Goal: Task Accomplishment & Management: Complete application form

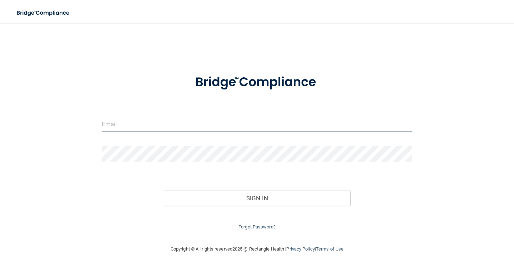
type input "[PERSON_NAME][EMAIL_ADDRESS][PERSON_NAME][DOMAIN_NAME]"
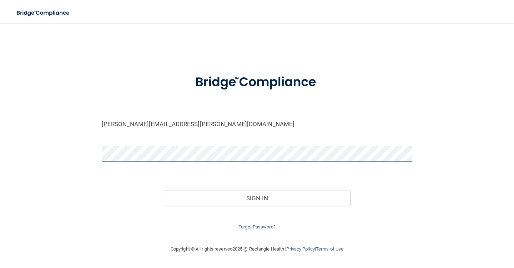
click at [256, 197] on button "Sign In" at bounding box center [257, 198] width 186 height 16
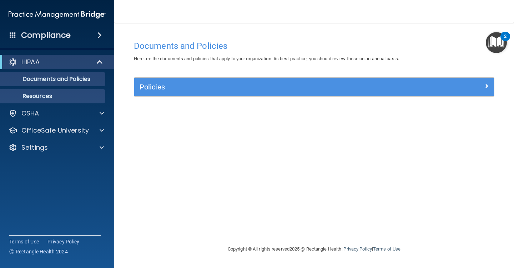
click at [60, 94] on p "Resources" at bounding box center [53, 96] width 97 height 7
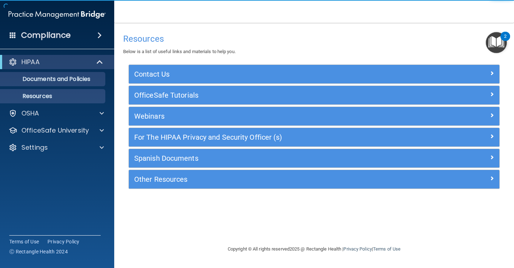
click at [55, 84] on link "Documents and Policies" at bounding box center [49, 79] width 112 height 14
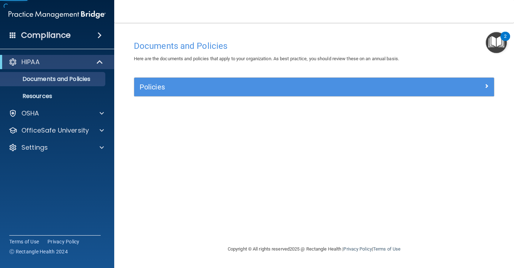
click at [173, 77] on div "Policies Select All (Unselect 0) Unselect All Print Selected (0) Acceptable Use…" at bounding box center [314, 86] width 360 height 19
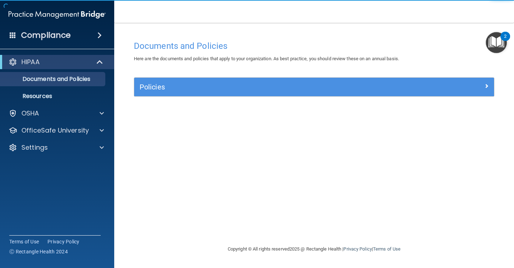
click at [174, 87] on h5 "Policies" at bounding box center [268, 87] width 259 height 8
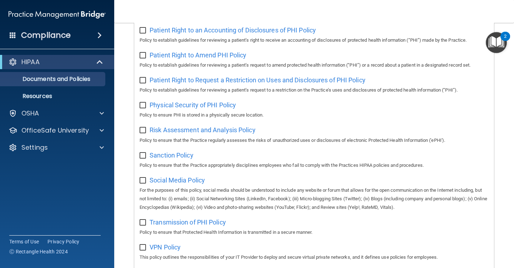
scroll to position [427, 0]
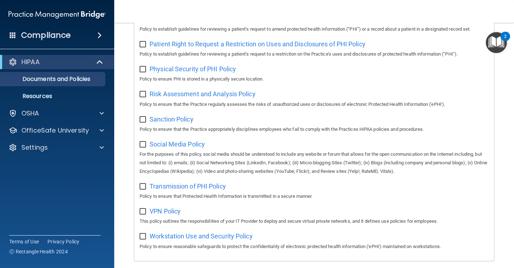
click at [94, 40] on div "Compliance" at bounding box center [57, 35] width 114 height 16
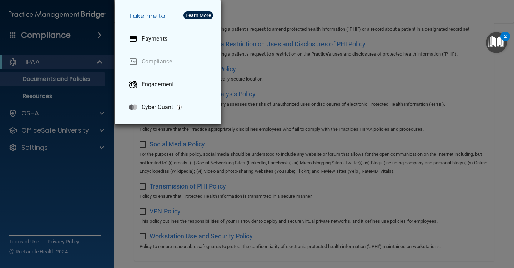
click at [94, 40] on div "Take me to: Payments Compliance Engagement Cyber Quant" at bounding box center [257, 134] width 514 height 268
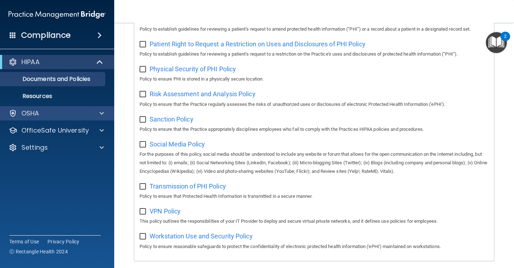
click at [46, 108] on div "OSHA" at bounding box center [57, 113] width 114 height 14
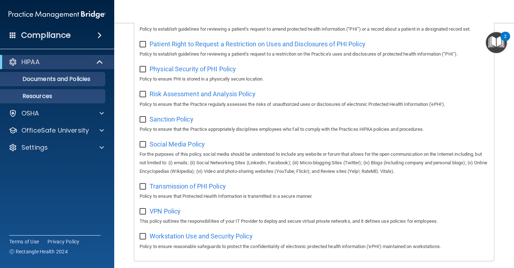
click at [89, 103] on link "Resources" at bounding box center [49, 96] width 112 height 14
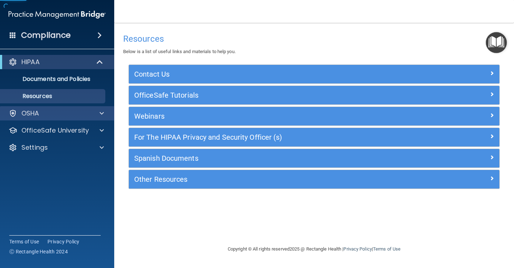
click at [90, 113] on div "OSHA" at bounding box center [47, 113] width 88 height 9
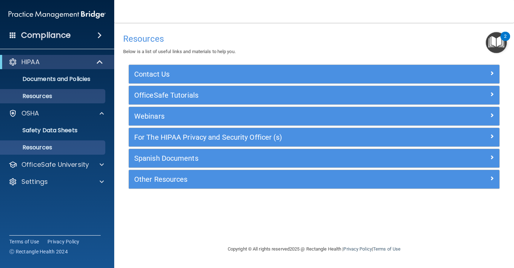
click at [57, 143] on link "Resources" at bounding box center [49, 148] width 112 height 14
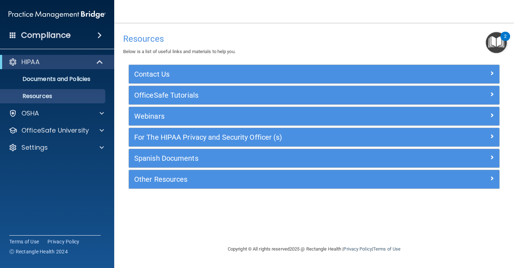
click at [67, 35] on h4 "Compliance" at bounding box center [46, 35] width 50 height 10
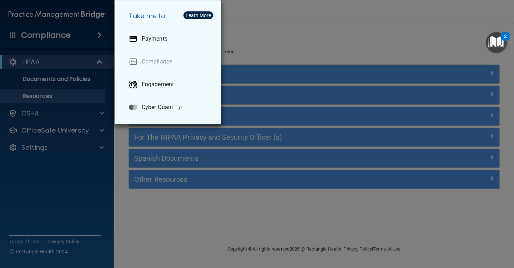
click at [7, 39] on div "Take me to: Payments Compliance Engagement Cyber Quant" at bounding box center [257, 134] width 514 height 268
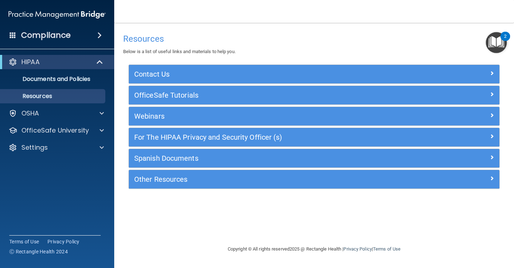
click at [25, 38] on h4 "Compliance" at bounding box center [46, 35] width 50 height 10
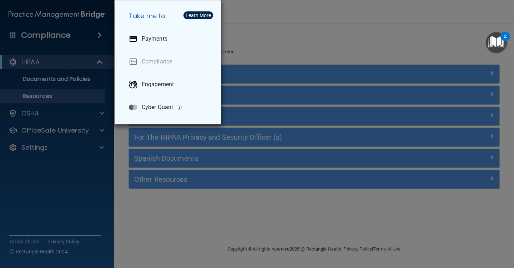
click at [285, 30] on div "Take me to: Payments Compliance Engagement Cyber Quant" at bounding box center [257, 134] width 514 height 268
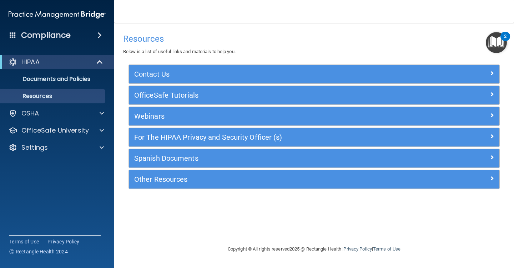
click at [86, 19] on img at bounding box center [57, 14] width 97 height 14
click at [86, 15] on img at bounding box center [57, 14] width 97 height 14
click at [202, 16] on nav "Toggle navigation Emily Moore emily.moore@gvpediatricdentistry.com Manage My En…" at bounding box center [313, 11] width 399 height 23
click at [491, 52] on img "Open Resource Center, 2 new notifications" at bounding box center [495, 42] width 21 height 21
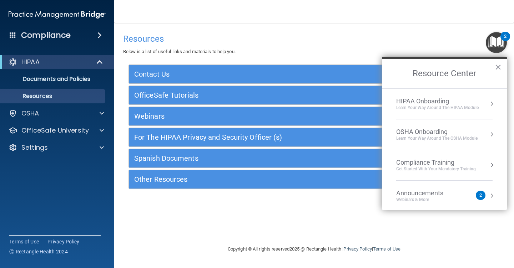
click at [479, 103] on div "HIPAA Onboarding Learn Your Way around the HIPAA module" at bounding box center [444, 103] width 96 height 13
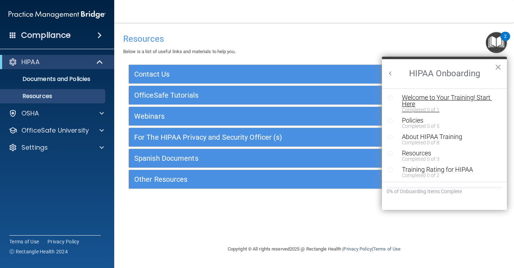
click at [448, 100] on div "Welcome to Your Training! Start Here" at bounding box center [450, 101] width 96 height 13
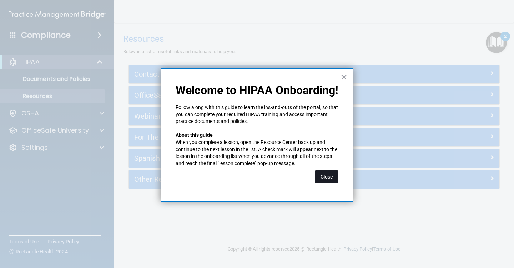
click at [330, 177] on button "Close" at bounding box center [327, 176] width 24 height 13
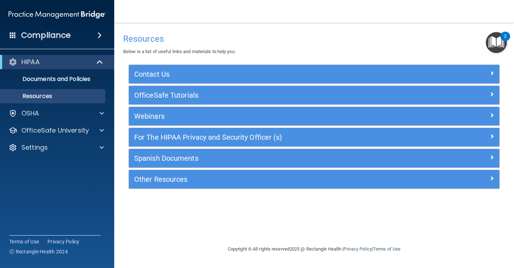
click at [497, 43] on img "Open Resource Center, 2 new notifications" at bounding box center [495, 42] width 21 height 21
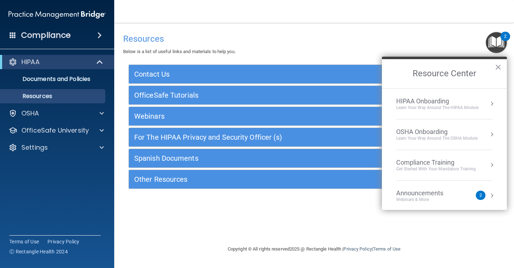
click at [456, 105] on div "Learn Your Way around the HIPAA module" at bounding box center [437, 108] width 82 height 6
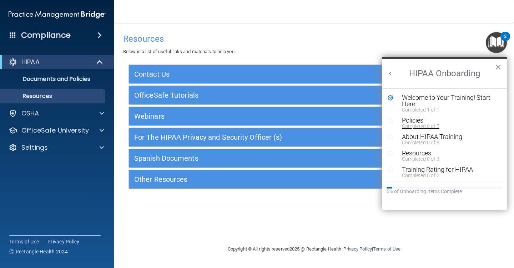
click at [423, 122] on div "Policies" at bounding box center [450, 120] width 96 height 6
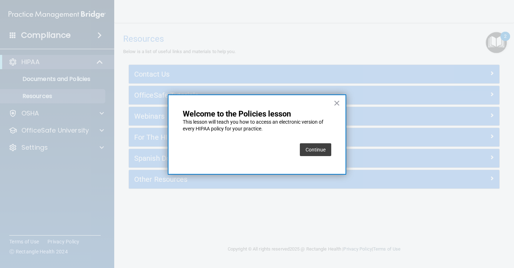
click at [322, 150] on button "Continue" at bounding box center [315, 149] width 31 height 13
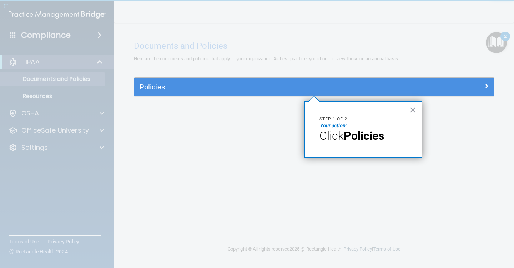
click at [293, 86] on h5 "Policies" at bounding box center [268, 87] width 259 height 8
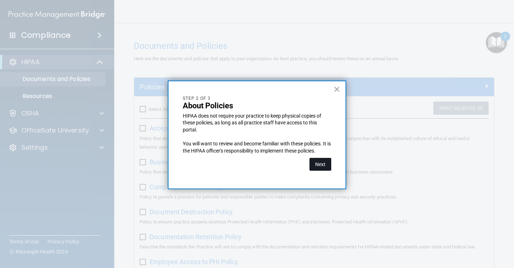
click at [315, 164] on button "Next" at bounding box center [320, 164] width 22 height 13
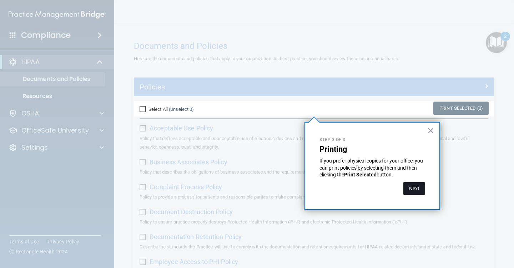
click at [413, 190] on button "Next" at bounding box center [414, 188] width 22 height 13
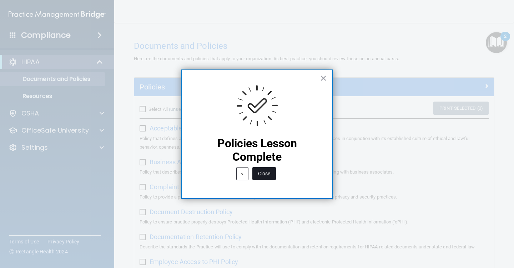
click at [264, 176] on button "Close" at bounding box center [264, 173] width 24 height 13
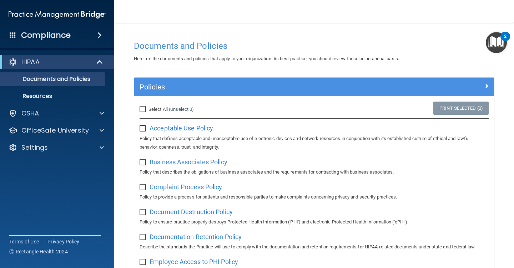
click at [490, 35] on img "Open Resource Center, 2 new notifications" at bounding box center [495, 42] width 21 height 21
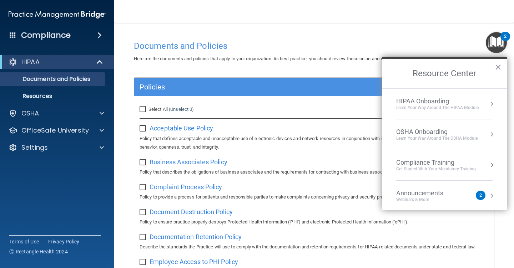
click at [439, 108] on div "Learn Your Way around the HIPAA module" at bounding box center [437, 108] width 82 height 6
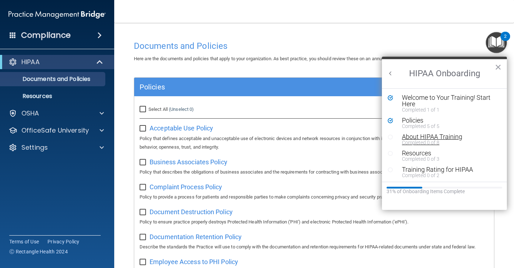
click at [430, 136] on div "About HIPAA Training" at bounding box center [450, 137] width 96 height 6
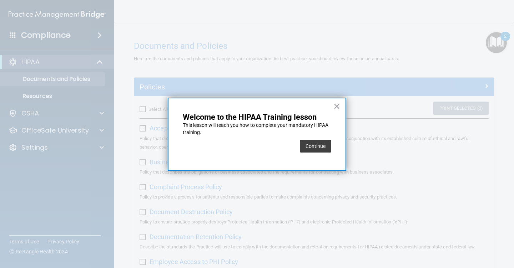
click at [317, 147] on button "Continue" at bounding box center [315, 146] width 31 height 13
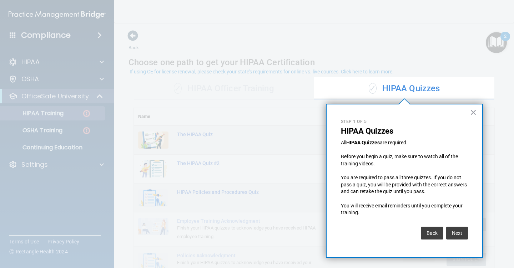
drag, startPoint x: 364, startPoint y: 40, endPoint x: 350, endPoint y: 38, distance: 14.1
click at [350, 38] on div at bounding box center [404, 38] width 180 height 77
click at [366, 41] on div at bounding box center [404, 38] width 180 height 77
click at [475, 111] on button "×" at bounding box center [473, 112] width 7 height 11
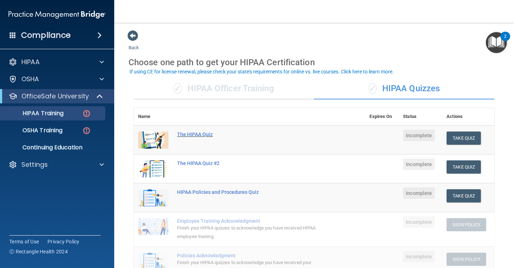
click at [196, 133] on div "The HIPAA Quiz" at bounding box center [253, 135] width 152 height 6
click at [497, 40] on img "Open Resource Center, 2 new notifications" at bounding box center [495, 42] width 21 height 21
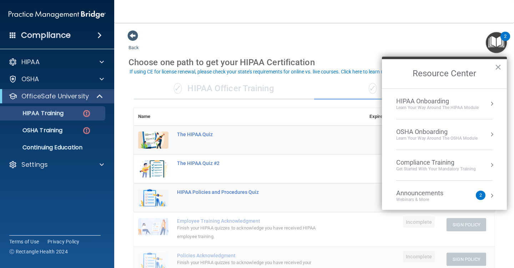
click at [456, 108] on div "Learn Your Way around the HIPAA module" at bounding box center [437, 108] width 82 height 6
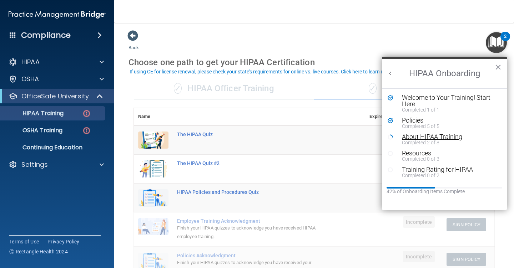
click at [442, 138] on div "About HIPAA Training" at bounding box center [450, 137] width 96 height 6
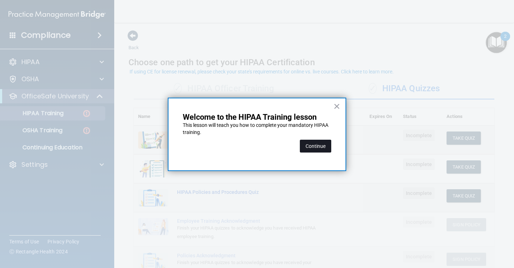
click at [321, 148] on button "Continue" at bounding box center [315, 146] width 31 height 13
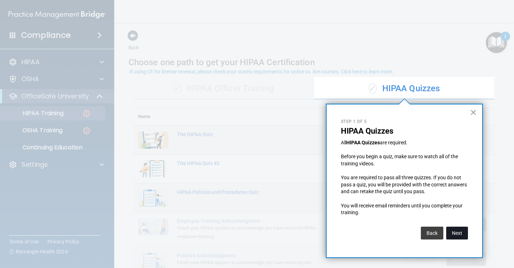
click at [461, 231] on button "Next" at bounding box center [457, 233] width 22 height 13
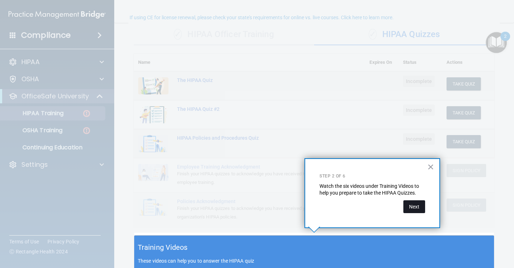
click at [415, 206] on button "Next" at bounding box center [414, 206] width 22 height 13
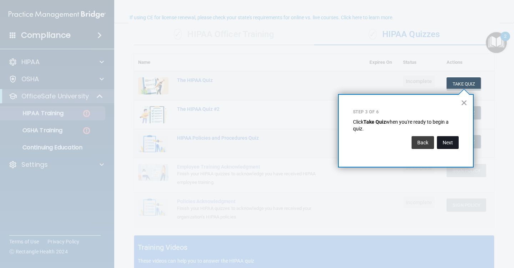
click at [451, 141] on button "Next" at bounding box center [448, 142] width 22 height 13
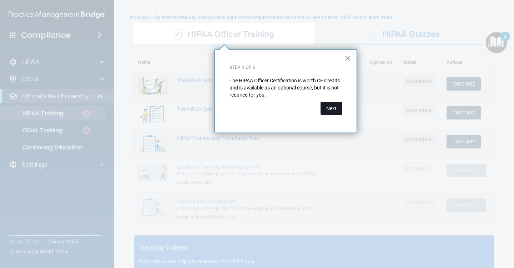
click at [333, 108] on button "Next" at bounding box center [331, 108] width 22 height 13
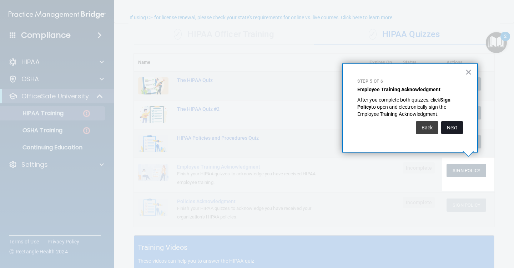
click at [456, 127] on button "Next" at bounding box center [452, 127] width 22 height 13
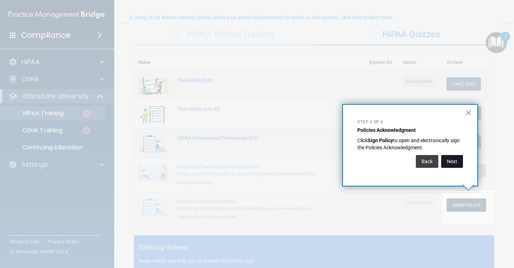
click at [456, 161] on button "Next" at bounding box center [452, 161] width 22 height 13
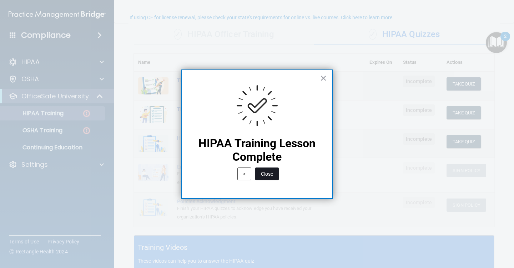
click at [266, 173] on button "Close" at bounding box center [267, 174] width 24 height 13
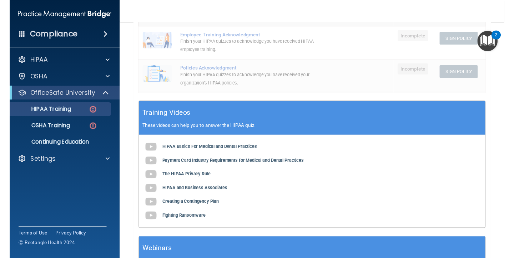
scroll to position [188, 0]
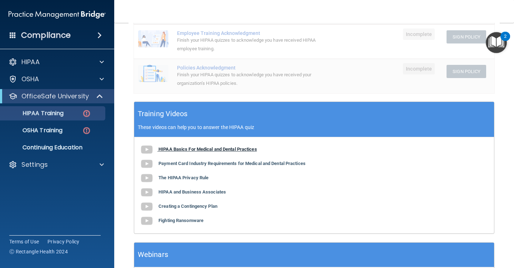
click at [228, 147] on b "HIPAA Basics For Medical and Dental Practices" at bounding box center [207, 149] width 98 height 5
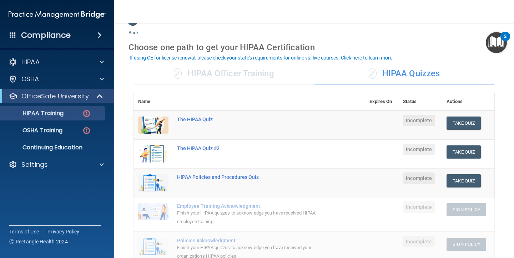
scroll to position [14, 0]
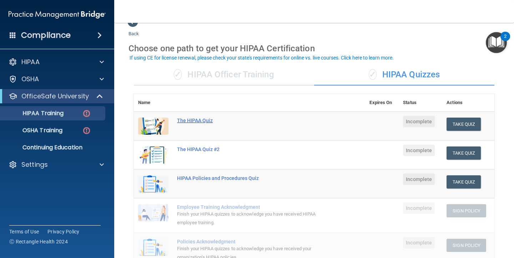
click at [204, 119] on div "The HIPAA Quiz" at bounding box center [253, 121] width 152 height 6
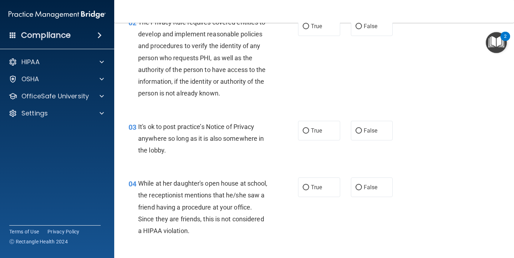
scroll to position [109, 0]
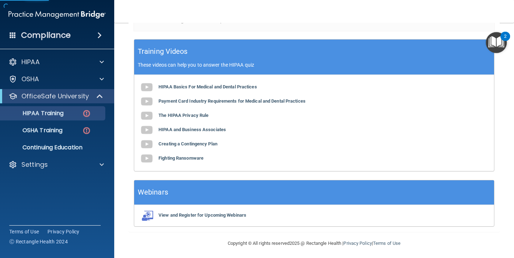
scroll to position [250, 0]
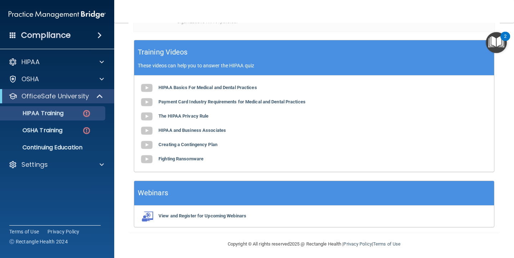
click at [235, 196] on div "Webinars" at bounding box center [314, 193] width 360 height 25
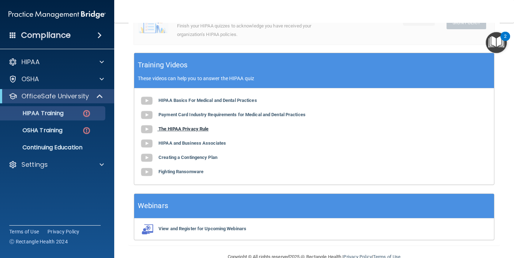
click at [201, 126] on b "The HIPAA Privacy Rule" at bounding box center [183, 128] width 50 height 5
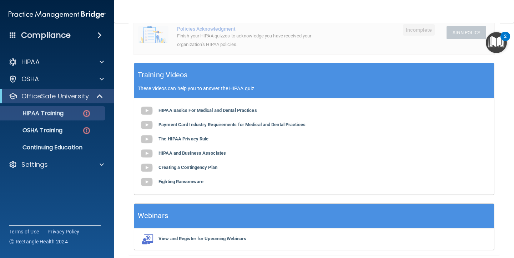
scroll to position [229, 0]
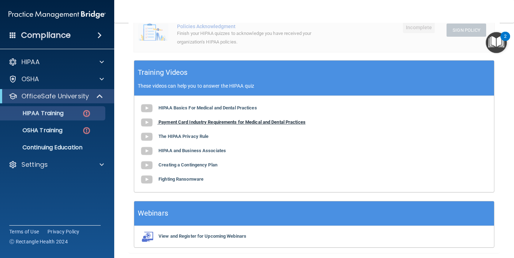
click at [233, 119] on b "Payment Card Industry Requirements for Medical and Dental Practices" at bounding box center [231, 121] width 147 height 5
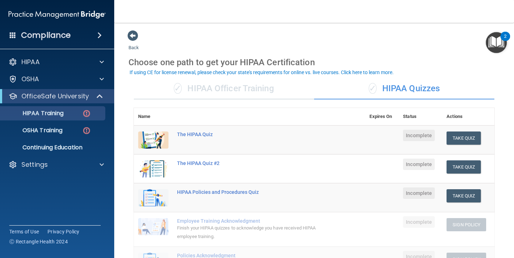
scroll to position [0, 0]
click at [468, 139] on button "Take Quiz" at bounding box center [463, 138] width 34 height 13
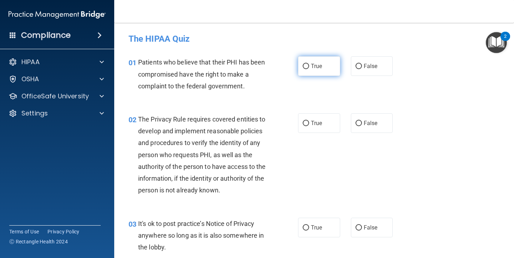
click at [321, 67] on span "True" at bounding box center [316, 66] width 11 height 7
click at [309, 67] on input "True" at bounding box center [305, 66] width 6 height 5
radio input "true"
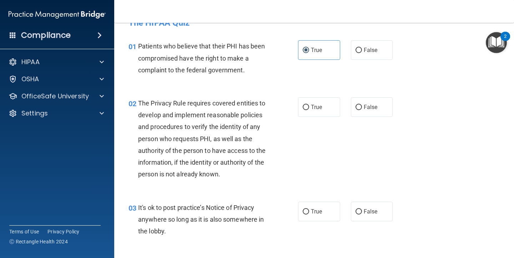
scroll to position [20, 0]
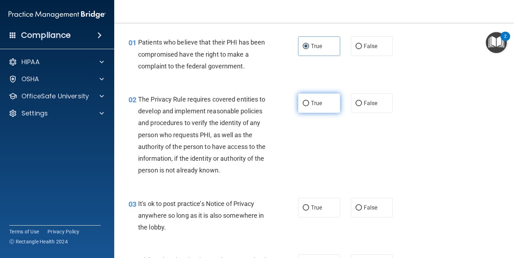
click at [309, 101] on label "True" at bounding box center [319, 103] width 42 height 20
click at [309, 101] on input "True" at bounding box center [305, 103] width 6 height 5
radio input "true"
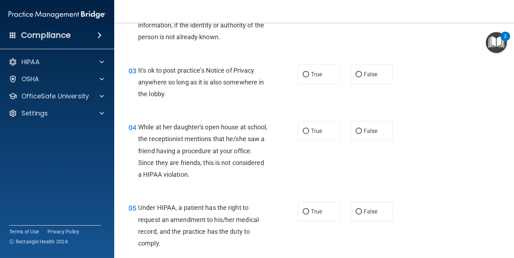
scroll to position [151, 0]
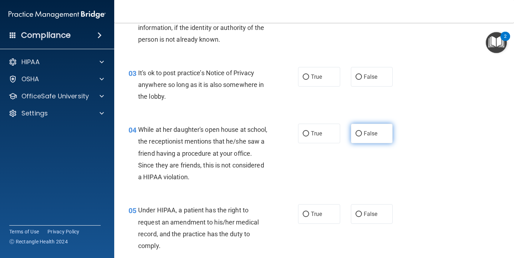
click at [357, 133] on input "False" at bounding box center [358, 133] width 6 height 5
radio input "true"
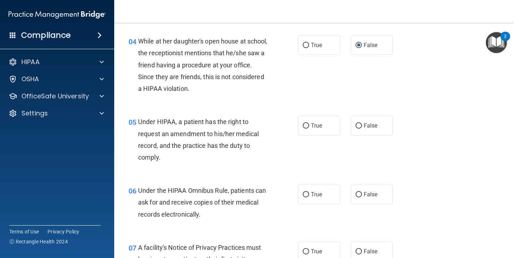
scroll to position [242, 0]
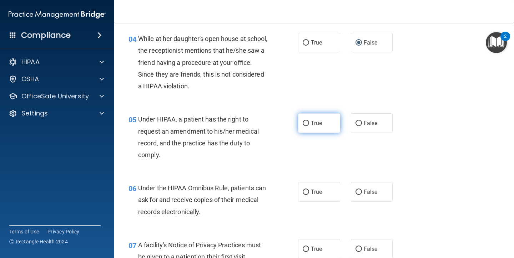
click at [319, 130] on label "True" at bounding box center [319, 123] width 42 height 20
click at [309, 126] on input "True" at bounding box center [305, 123] width 6 height 5
radio input "true"
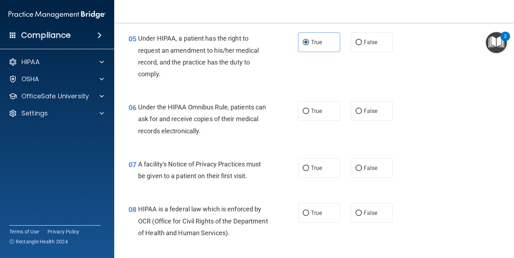
scroll to position [327, 0]
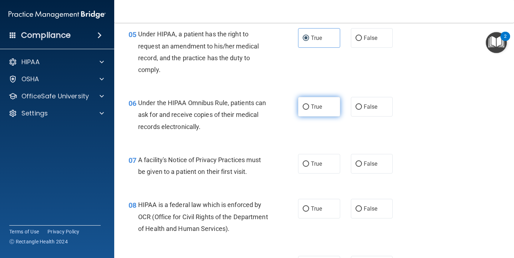
click at [311, 101] on label "True" at bounding box center [319, 107] width 42 height 20
click at [309, 105] on input "True" at bounding box center [305, 107] width 6 height 5
radio input "true"
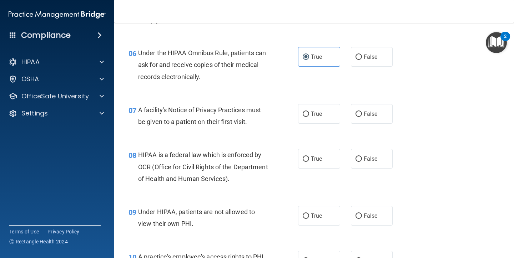
scroll to position [376, 0]
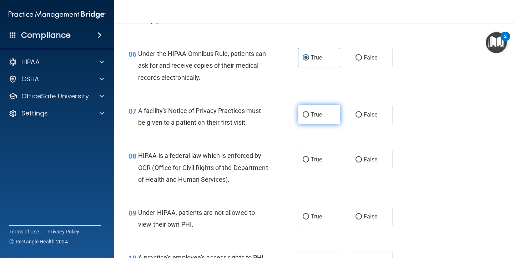
click at [319, 115] on span "True" at bounding box center [316, 114] width 11 height 7
click at [309, 115] on input "True" at bounding box center [305, 114] width 6 height 5
radio input "true"
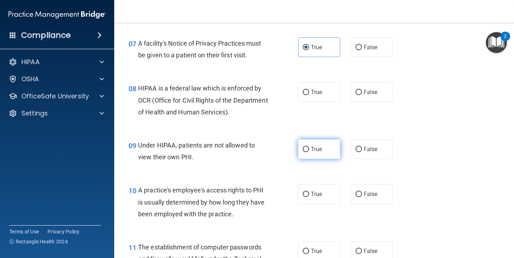
scroll to position [444, 0]
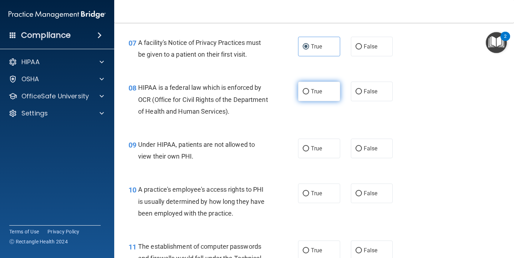
click at [316, 97] on label "True" at bounding box center [319, 92] width 42 height 20
click at [309, 95] on input "True" at bounding box center [305, 91] width 6 height 5
radio input "true"
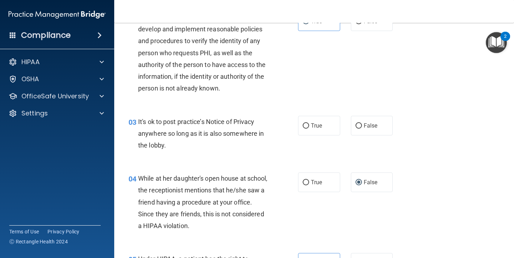
scroll to position [94, 0]
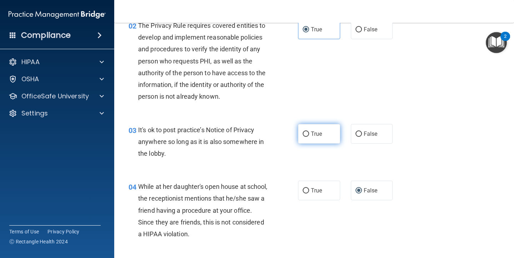
click at [319, 138] on label "True" at bounding box center [319, 134] width 42 height 20
click at [309, 137] on input "True" at bounding box center [305, 134] width 6 height 5
radio input "true"
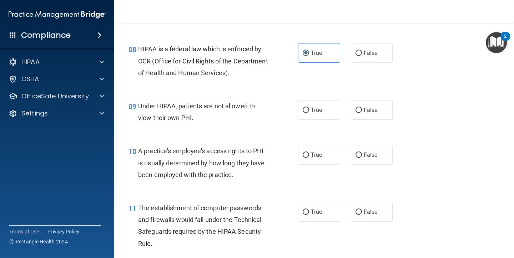
scroll to position [481, 0]
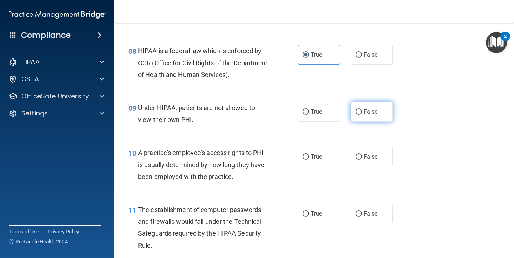
click at [376, 109] on span "False" at bounding box center [370, 111] width 14 height 7
click at [362, 109] on input "False" at bounding box center [358, 111] width 6 height 5
radio input "true"
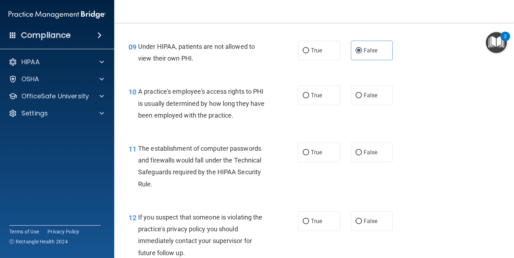
scroll to position [545, 0]
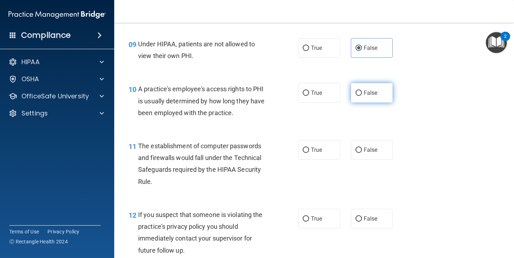
click at [367, 90] on span "False" at bounding box center [370, 93] width 14 height 7
click at [362, 91] on input "False" at bounding box center [358, 93] width 6 height 5
radio input "true"
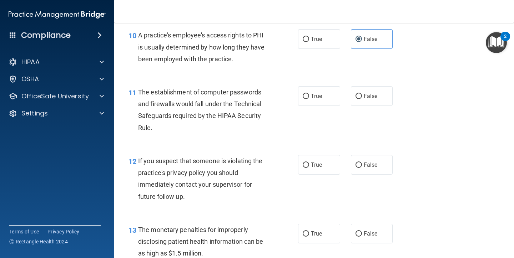
scroll to position [606, 0]
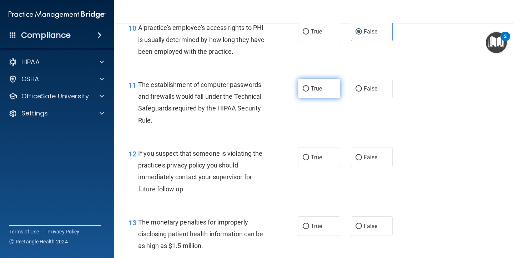
click at [316, 87] on span "True" at bounding box center [316, 88] width 11 height 7
click at [309, 87] on input "True" at bounding box center [305, 88] width 6 height 5
radio input "true"
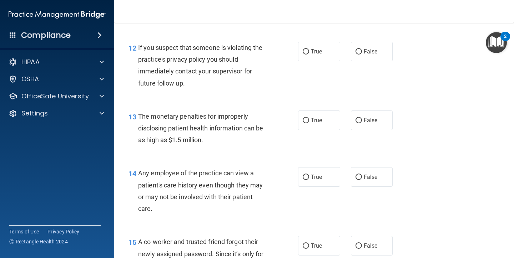
scroll to position [711, 0]
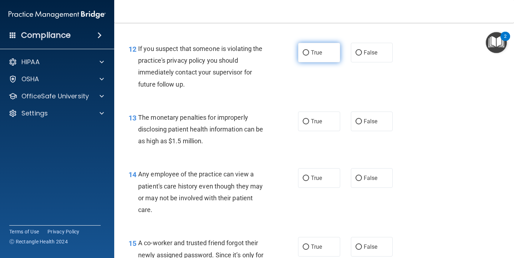
click at [324, 49] on label "True" at bounding box center [319, 53] width 42 height 20
click at [309, 50] on input "True" at bounding box center [305, 52] width 6 height 5
radio input "true"
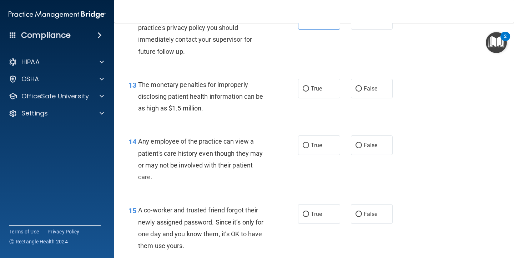
scroll to position [745, 0]
click at [320, 88] on label "True" at bounding box center [319, 88] width 42 height 20
click at [309, 88] on input "True" at bounding box center [305, 88] width 6 height 5
radio input "true"
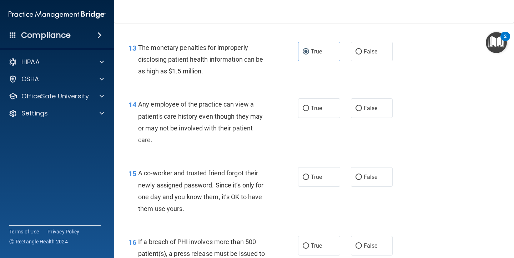
scroll to position [782, 0]
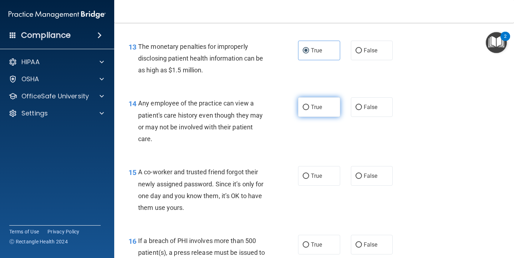
click at [321, 108] on label "True" at bounding box center [319, 107] width 42 height 20
click at [309, 108] on input "True" at bounding box center [305, 107] width 6 height 5
radio input "true"
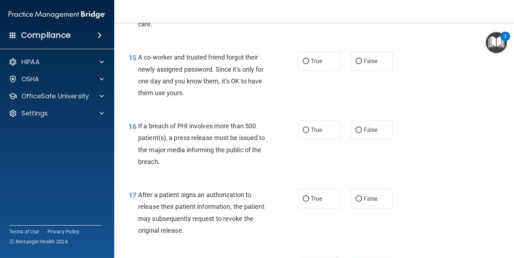
scroll to position [896, 0]
click at [370, 65] on label "False" at bounding box center [372, 62] width 42 height 20
click at [362, 65] on input "False" at bounding box center [358, 62] width 6 height 5
radio input "true"
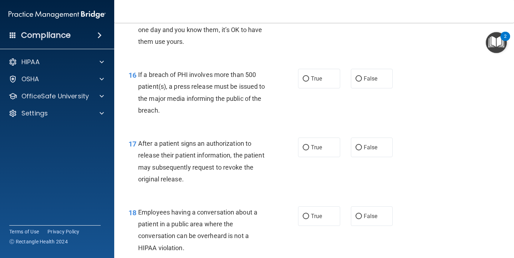
scroll to position [949, 0]
click at [317, 75] on span "True" at bounding box center [316, 78] width 11 height 7
click at [309, 76] on input "True" at bounding box center [305, 78] width 6 height 5
radio input "true"
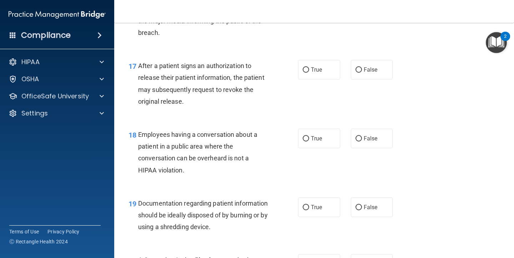
scroll to position [1029, 0]
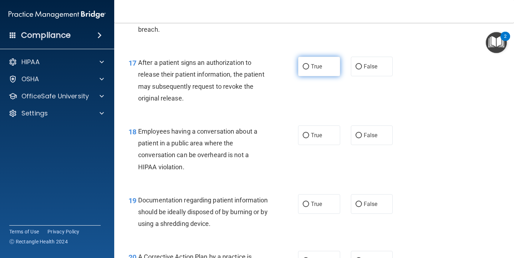
click at [314, 66] on label "True" at bounding box center [319, 67] width 42 height 20
click at [309, 66] on input "True" at bounding box center [305, 66] width 6 height 5
radio input "true"
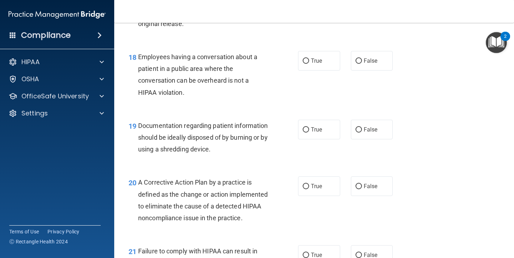
scroll to position [1103, 0]
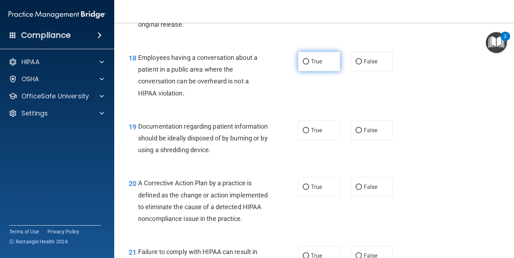
click at [316, 62] on label "True" at bounding box center [319, 62] width 42 height 20
click at [309, 62] on input "True" at bounding box center [305, 61] width 6 height 5
radio input "true"
click at [378, 54] on label "False" at bounding box center [372, 62] width 42 height 20
click at [362, 59] on input "False" at bounding box center [358, 61] width 6 height 5
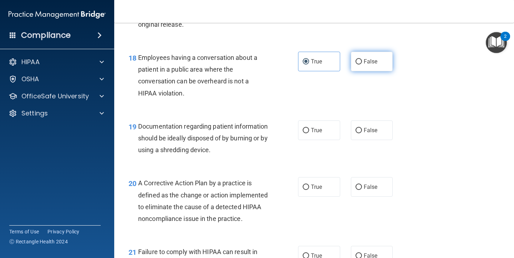
radio input "true"
radio input "false"
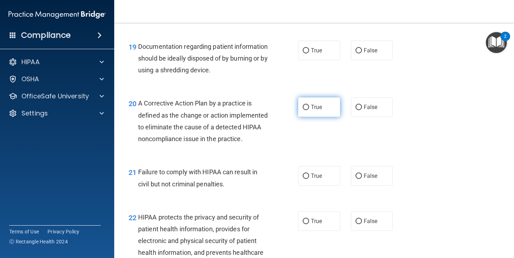
scroll to position [1184, 0]
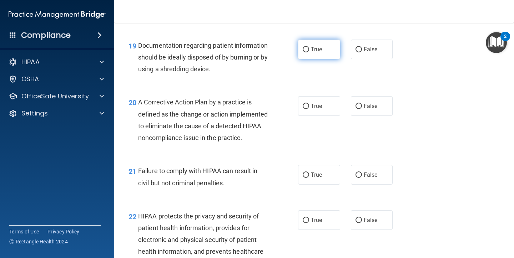
click at [313, 46] on span "True" at bounding box center [316, 49] width 11 height 7
click at [309, 47] on input "True" at bounding box center [305, 49] width 6 height 5
radio input "true"
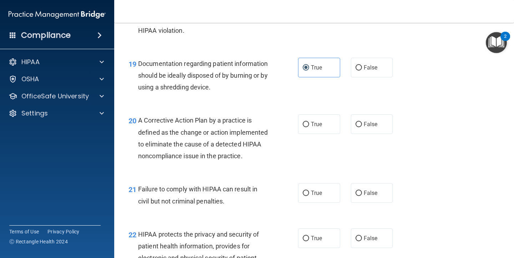
scroll to position [1165, 0]
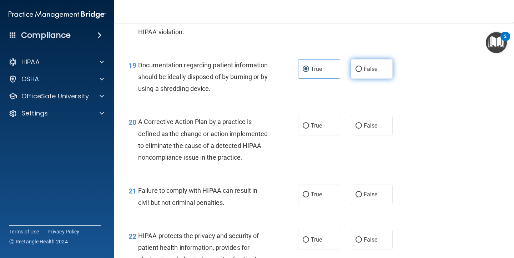
click at [357, 67] on input "False" at bounding box center [358, 69] width 6 height 5
radio input "true"
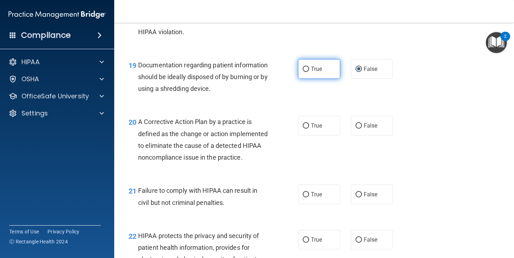
click at [315, 59] on label "True" at bounding box center [319, 69] width 42 height 20
click at [309, 67] on input "True" at bounding box center [305, 69] width 6 height 5
radio input "true"
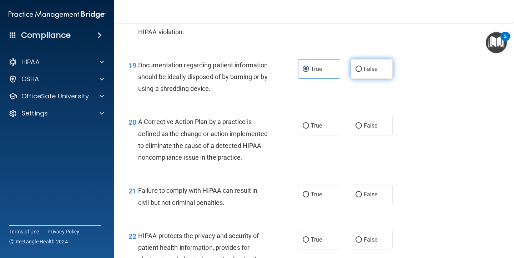
click at [379, 71] on label "False" at bounding box center [372, 69] width 42 height 20
click at [362, 71] on input "False" at bounding box center [358, 69] width 6 height 5
radio input "true"
click at [294, 59] on div "19 Documentation regarding patient information should be ideally disposed of by…" at bounding box center [213, 78] width 191 height 39
click at [333, 71] on label "True" at bounding box center [319, 69] width 42 height 20
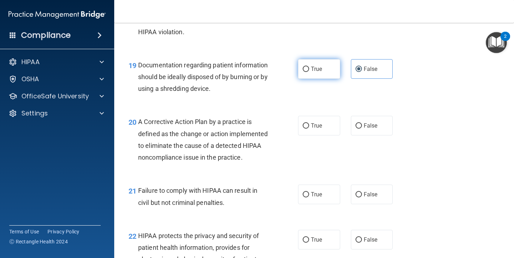
click at [309, 71] on input "True" at bounding box center [305, 69] width 6 height 5
radio input "true"
click at [388, 63] on label "False" at bounding box center [372, 69] width 42 height 20
click at [362, 67] on input "False" at bounding box center [358, 69] width 6 height 5
radio input "true"
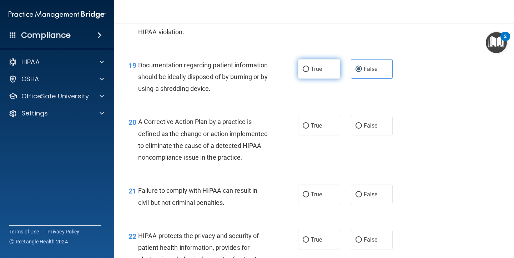
click at [314, 60] on label "True" at bounding box center [319, 69] width 42 height 20
click at [309, 67] on input "True" at bounding box center [305, 69] width 6 height 5
radio input "true"
radio input "false"
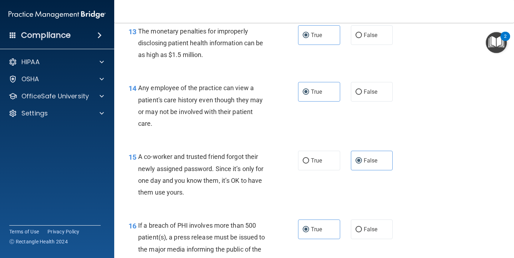
scroll to position [796, 0]
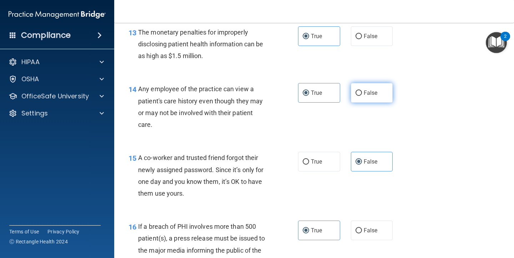
click at [372, 94] on label "False" at bounding box center [372, 93] width 42 height 20
click at [362, 94] on input "False" at bounding box center [358, 93] width 6 height 5
radio input "true"
radio input "false"
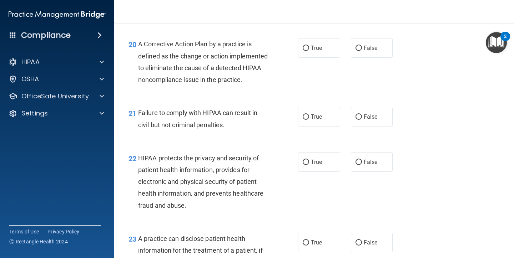
scroll to position [1243, 0]
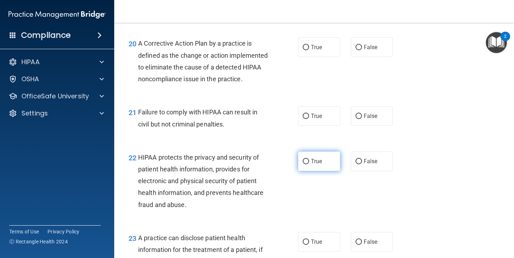
click at [319, 165] on span "True" at bounding box center [316, 161] width 11 height 7
click at [309, 164] on input "True" at bounding box center [305, 161] width 6 height 5
radio input "true"
click at [371, 126] on label "False" at bounding box center [372, 116] width 42 height 20
click at [362, 119] on input "False" at bounding box center [358, 116] width 6 height 5
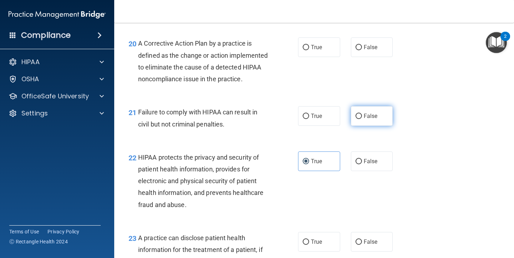
radio input "true"
click at [302, 47] on label "True" at bounding box center [319, 47] width 42 height 20
click at [302, 47] on input "True" at bounding box center [305, 47] width 6 height 5
radio input "true"
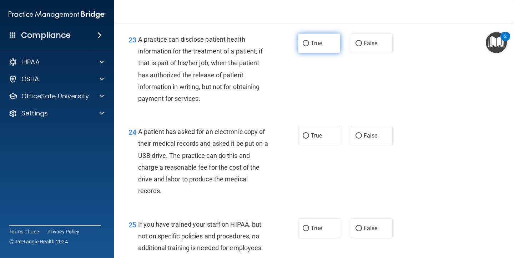
scroll to position [1444, 0]
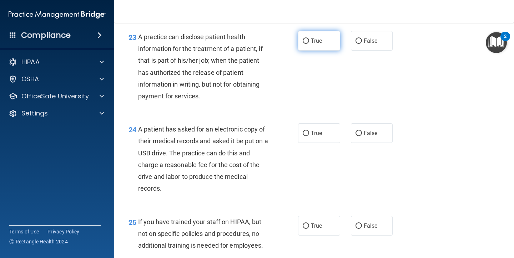
click at [328, 51] on label "True" at bounding box center [319, 41] width 42 height 20
click at [309, 44] on input "True" at bounding box center [305, 41] width 6 height 5
radio input "true"
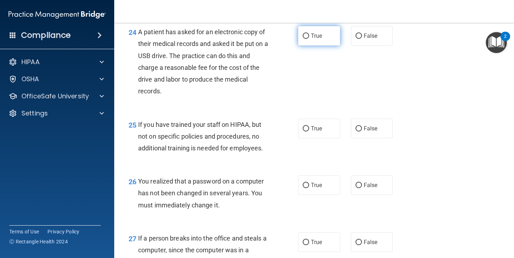
scroll to position [1544, 0]
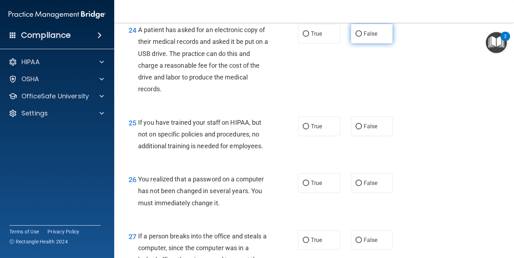
click at [359, 35] on input "False" at bounding box center [358, 33] width 6 height 5
radio input "true"
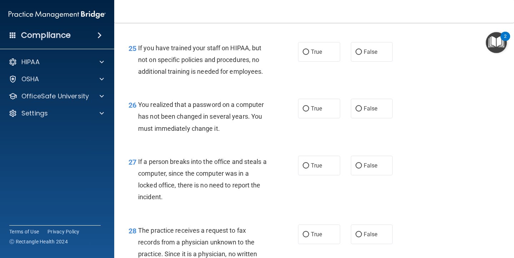
scroll to position [1620, 0]
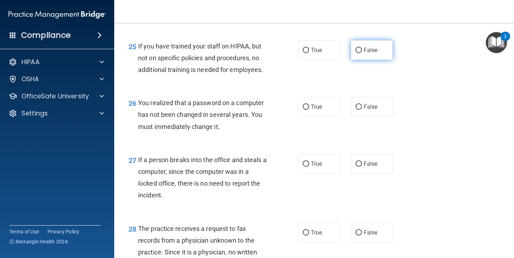
click at [360, 59] on label "False" at bounding box center [372, 50] width 42 height 20
click at [360, 53] on input "False" at bounding box center [358, 50] width 6 height 5
radio input "true"
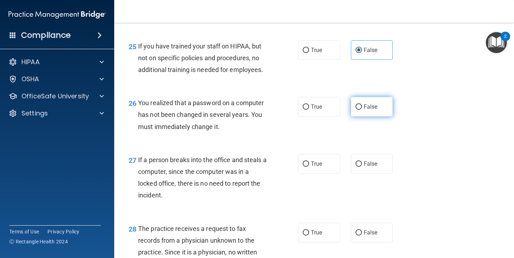
click at [387, 113] on label "False" at bounding box center [372, 107] width 42 height 20
click at [362, 110] on input "False" at bounding box center [358, 107] width 6 height 5
radio input "true"
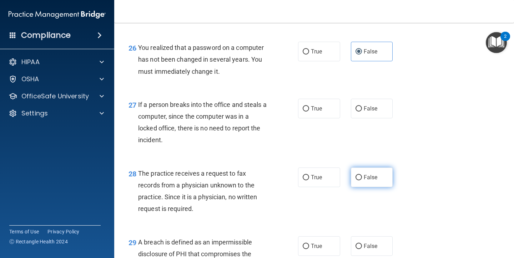
scroll to position [1675, 0]
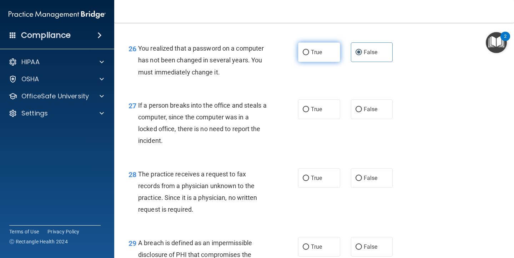
click at [318, 62] on label "True" at bounding box center [319, 52] width 42 height 20
click at [309, 55] on input "True" at bounding box center [305, 52] width 6 height 5
radio input "true"
radio input "false"
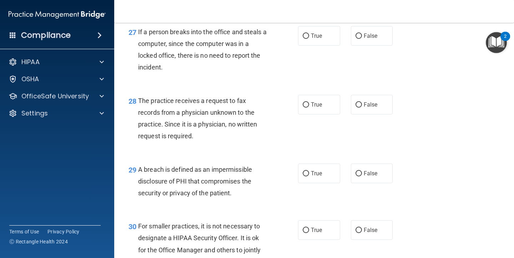
scroll to position [1747, 0]
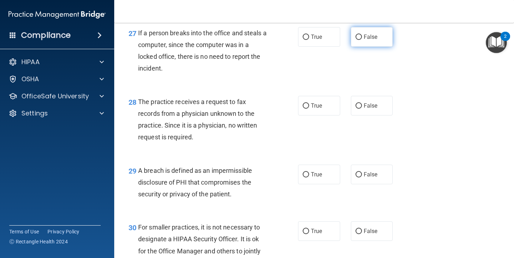
click at [376, 38] on span "False" at bounding box center [370, 37] width 14 height 7
click at [362, 38] on input "False" at bounding box center [358, 37] width 6 height 5
radio input "true"
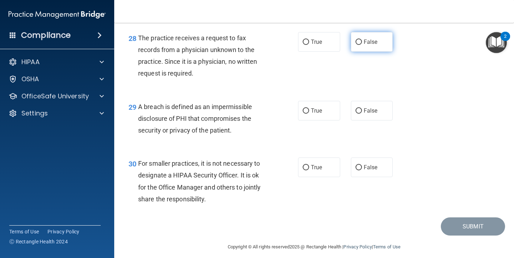
scroll to position [1817, 0]
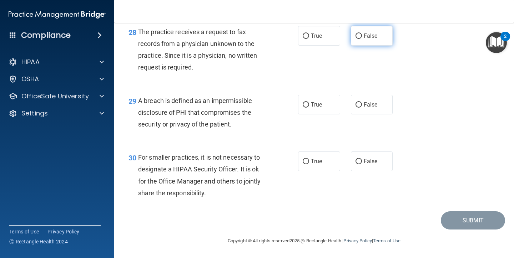
click at [363, 37] on span "False" at bounding box center [370, 35] width 14 height 7
click at [362, 37] on input "False" at bounding box center [358, 36] width 6 height 5
radio input "true"
click at [311, 86] on div "28 The practice receives a request to fax records from a physician unknown to t…" at bounding box center [314, 51] width 382 height 69
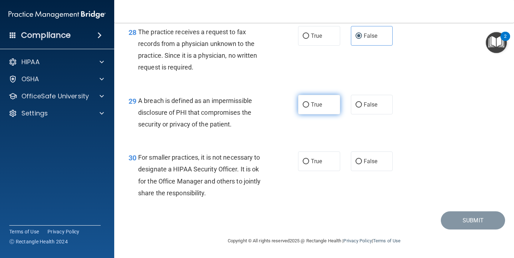
click at [312, 98] on label "True" at bounding box center [319, 105] width 42 height 20
click at [309, 102] on input "True" at bounding box center [305, 104] width 6 height 5
radio input "true"
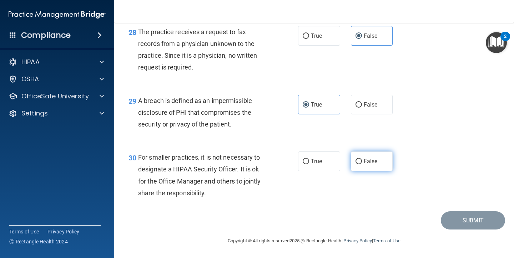
click at [361, 161] on input "False" at bounding box center [358, 161] width 6 height 5
radio input "true"
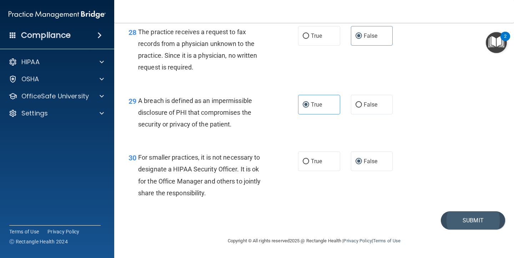
click at [444, 219] on button "Submit" at bounding box center [472, 221] width 64 height 18
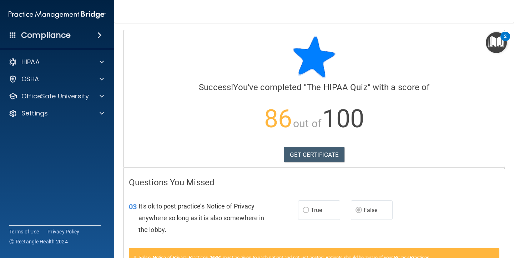
click at [495, 39] on img "Open Resource Center, 2 new notifications" at bounding box center [495, 42] width 21 height 21
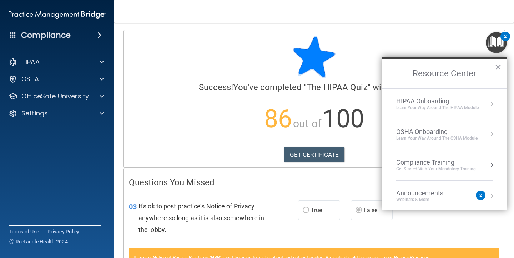
click at [455, 113] on li "HIPAA Onboarding Learn Your Way around the HIPAA module" at bounding box center [444, 104] width 96 height 31
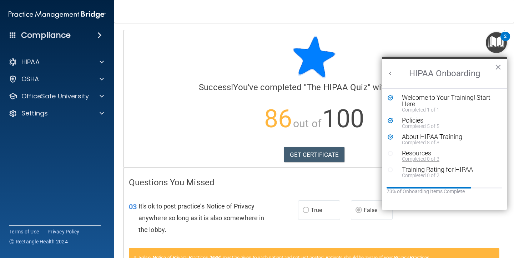
click at [424, 151] on div "Resources" at bounding box center [450, 153] width 96 height 6
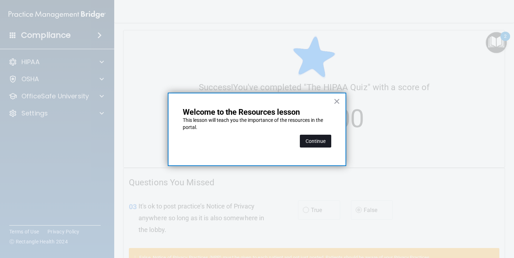
click at [317, 139] on button "Continue" at bounding box center [315, 141] width 31 height 13
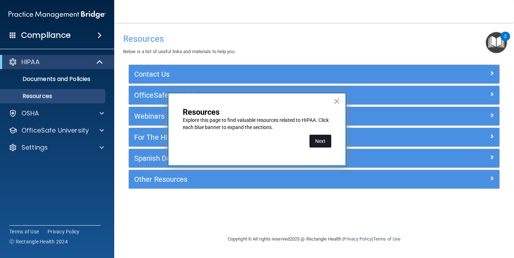
click at [323, 142] on button "Next" at bounding box center [320, 141] width 22 height 13
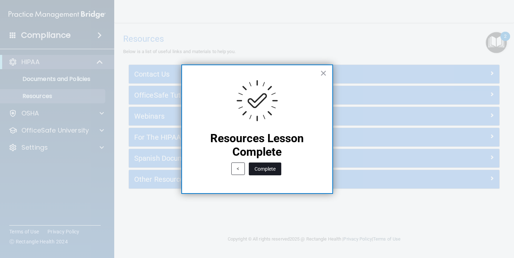
click at [274, 167] on button "Complete" at bounding box center [265, 169] width 32 height 13
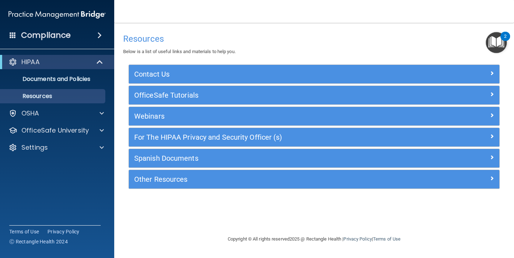
click at [497, 45] on img "Open Resource Center, 2 new notifications" at bounding box center [495, 42] width 21 height 21
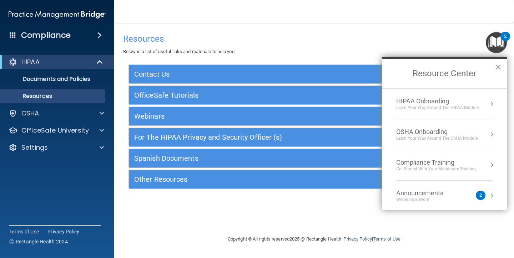
click at [461, 100] on div "HIPAA Onboarding" at bounding box center [437, 101] width 82 height 8
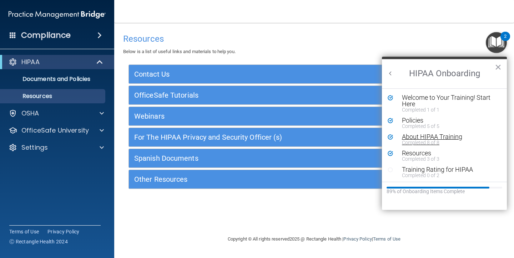
click at [443, 137] on div "About HIPAA Training" at bounding box center [450, 137] width 96 height 6
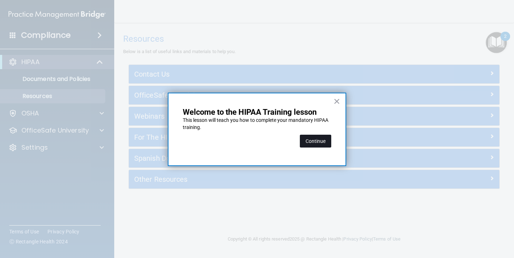
click at [315, 141] on button "Continue" at bounding box center [315, 141] width 31 height 13
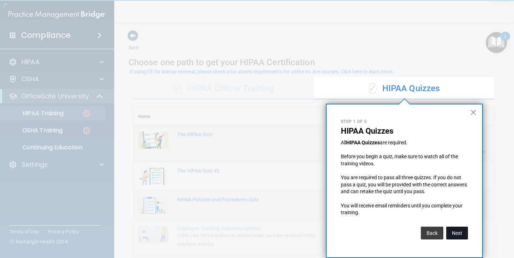
click at [459, 231] on button "Next" at bounding box center [457, 233] width 22 height 13
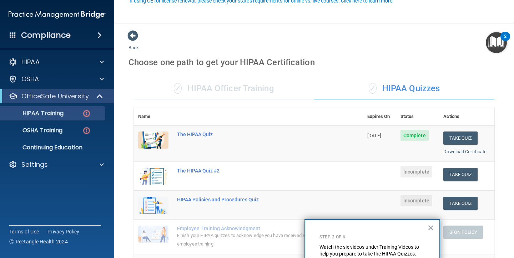
scroll to position [71, 0]
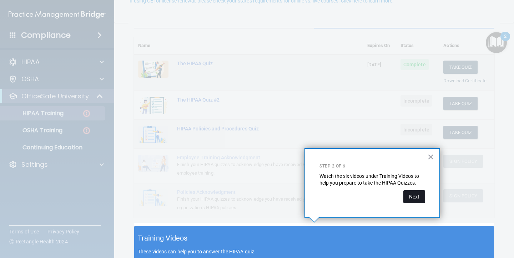
click at [416, 198] on button "Next" at bounding box center [414, 196] width 22 height 13
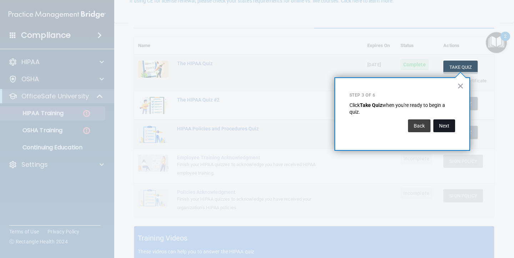
click at [449, 128] on button "Next" at bounding box center [444, 125] width 22 height 13
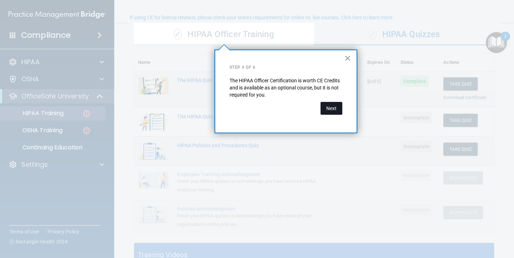
click at [335, 109] on button "Next" at bounding box center [331, 108] width 22 height 13
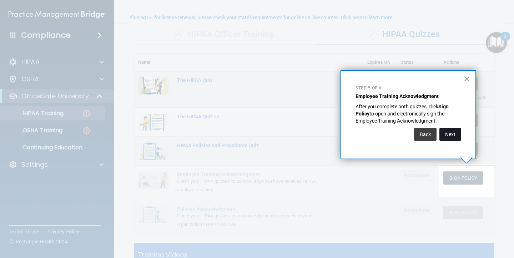
click at [453, 131] on button "Next" at bounding box center [450, 134] width 22 height 13
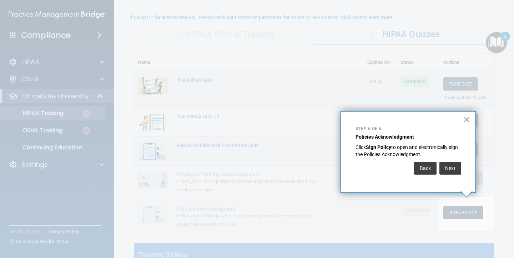
click at [467, 114] on button "×" at bounding box center [466, 119] width 7 height 11
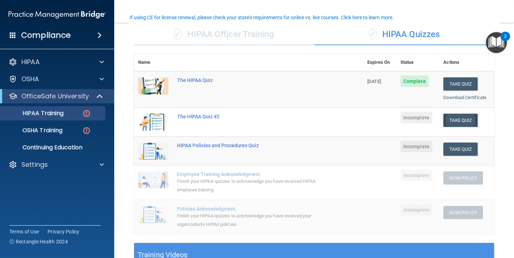
click at [457, 118] on button "Take Quiz" at bounding box center [460, 120] width 34 height 13
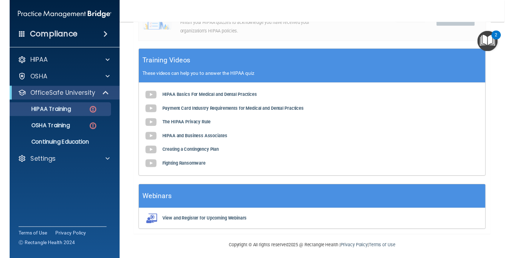
scroll to position [246, 0]
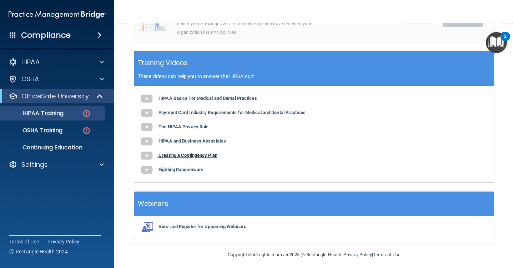
click at [212, 153] on b "Creating a Contingency Plan" at bounding box center [187, 155] width 59 height 5
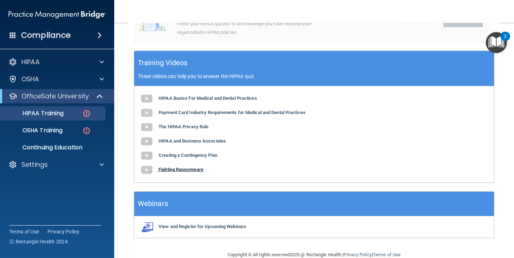
click at [198, 167] on b "Fighting Ransomware" at bounding box center [180, 169] width 45 height 5
click at [219, 138] on b "HIPAA and Business Associates" at bounding box center [191, 140] width 67 height 5
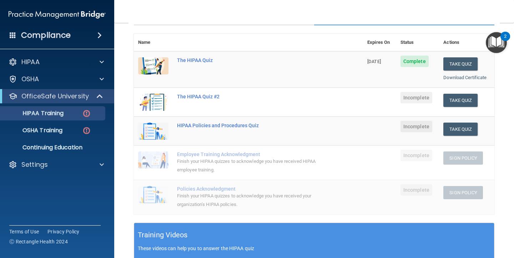
scroll to position [54, 0]
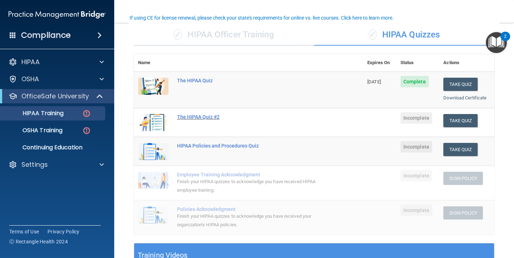
click at [205, 114] on div "The HIPAA Quiz #2" at bounding box center [252, 117] width 150 height 6
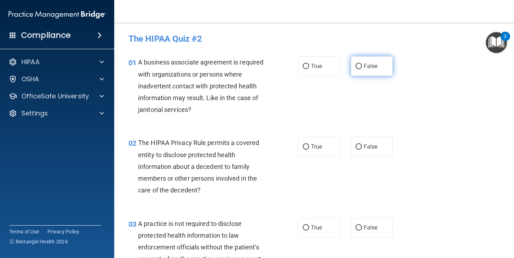
click at [361, 69] on label "False" at bounding box center [372, 66] width 42 height 20
click at [361, 69] on input "False" at bounding box center [358, 66] width 6 height 5
radio input "true"
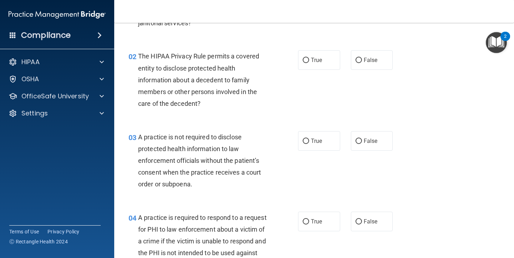
scroll to position [83, 0]
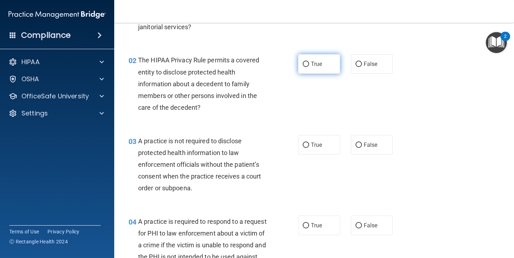
click at [322, 65] on span "True" at bounding box center [316, 64] width 11 height 7
click at [309, 65] on input "True" at bounding box center [305, 64] width 6 height 5
radio input "true"
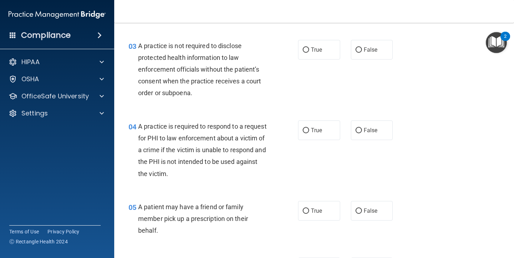
scroll to position [178, 0]
click at [361, 50] on input "False" at bounding box center [358, 50] width 6 height 5
radio input "true"
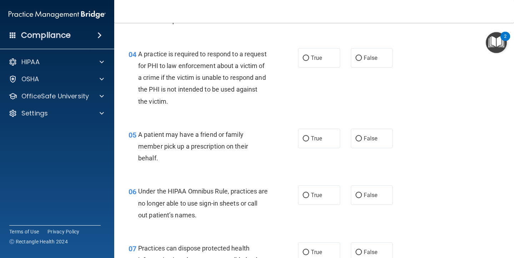
scroll to position [251, 0]
click at [331, 60] on label "True" at bounding box center [319, 57] width 42 height 20
click at [309, 60] on input "True" at bounding box center [305, 57] width 6 height 5
radio input "true"
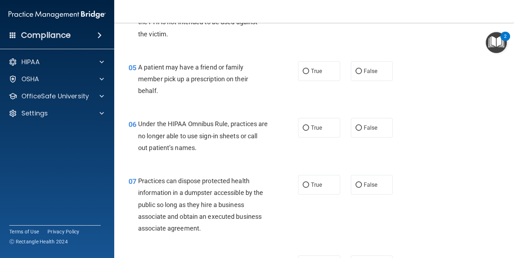
scroll to position [316, 0]
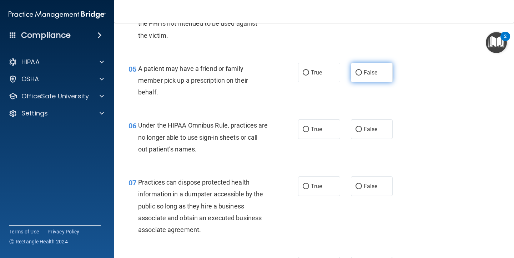
click at [362, 70] on label "False" at bounding box center [372, 73] width 42 height 20
click at [362, 70] on input "False" at bounding box center [358, 72] width 6 height 5
radio input "true"
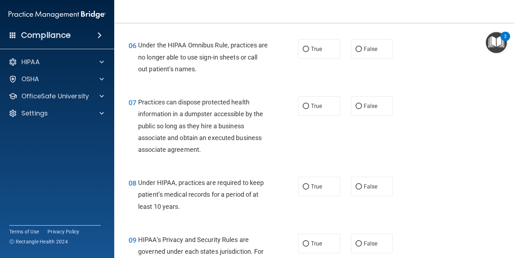
scroll to position [397, 0]
click at [365, 51] on label "False" at bounding box center [372, 49] width 42 height 20
click at [362, 51] on input "False" at bounding box center [358, 48] width 6 height 5
radio input "true"
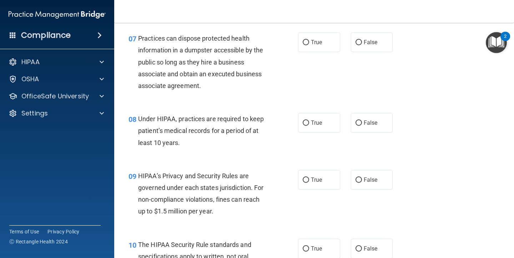
scroll to position [462, 0]
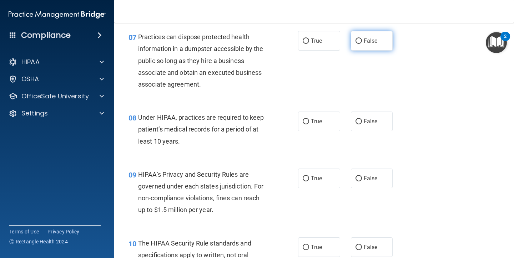
click at [371, 37] on span "False" at bounding box center [370, 40] width 14 height 7
click at [362, 39] on input "False" at bounding box center [358, 41] width 6 height 5
radio input "true"
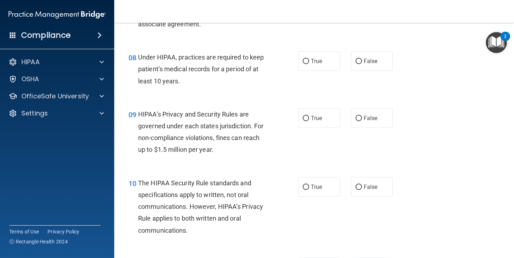
scroll to position [523, 0]
click at [321, 60] on span "True" at bounding box center [316, 60] width 11 height 7
click at [309, 60] on input "True" at bounding box center [305, 60] width 6 height 5
radio input "true"
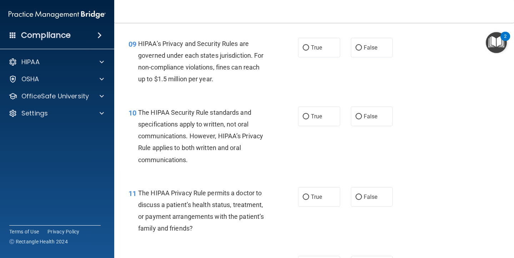
scroll to position [590, 0]
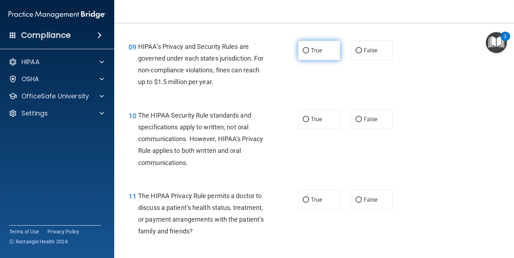
click at [320, 52] on label "True" at bounding box center [319, 51] width 42 height 20
click at [309, 52] on input "True" at bounding box center [305, 50] width 6 height 5
radio input "true"
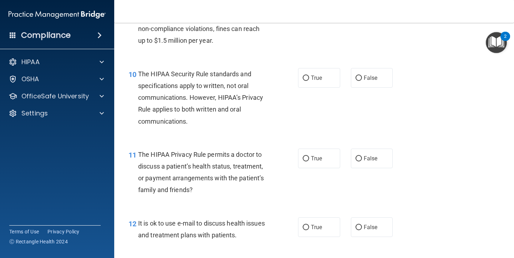
scroll to position [625, 0]
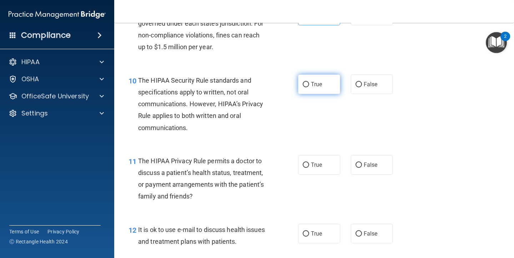
click at [306, 75] on label "True" at bounding box center [319, 85] width 42 height 20
click at [306, 82] on input "True" at bounding box center [305, 84] width 6 height 5
radio input "true"
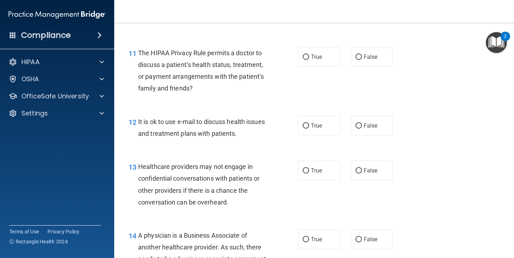
scroll to position [732, 0]
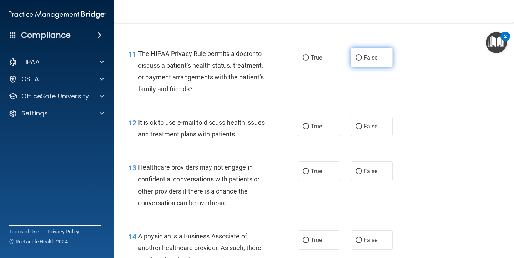
click at [364, 61] on label "False" at bounding box center [372, 58] width 42 height 20
click at [362, 61] on input "False" at bounding box center [358, 57] width 6 height 5
radio input "true"
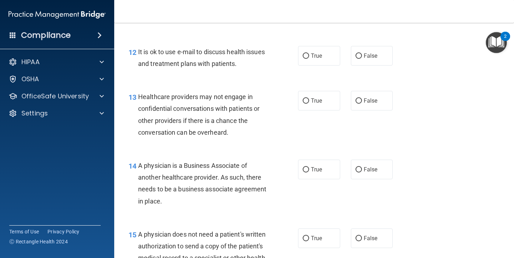
scroll to position [803, 0]
click at [368, 52] on span "False" at bounding box center [370, 55] width 14 height 7
click at [362, 53] on input "False" at bounding box center [358, 55] width 6 height 5
radio input "true"
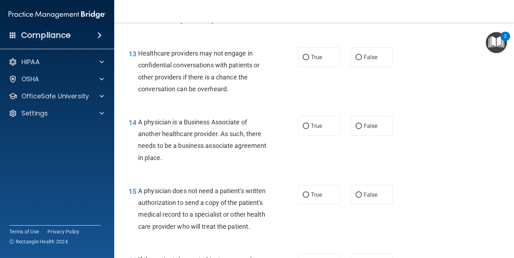
scroll to position [846, 0]
click at [308, 50] on label "True" at bounding box center [319, 58] width 42 height 20
click at [308, 55] on input "True" at bounding box center [305, 57] width 6 height 5
radio input "true"
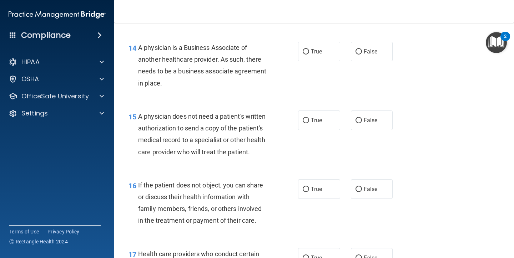
scroll to position [924, 0]
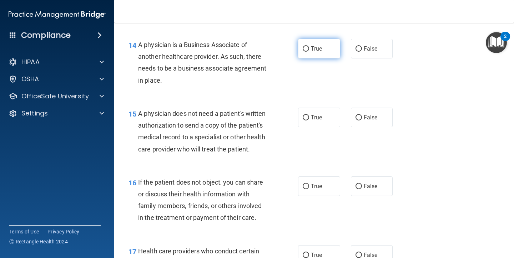
click at [316, 45] on span "True" at bounding box center [316, 48] width 11 height 7
click at [309, 46] on input "True" at bounding box center [305, 48] width 6 height 5
radio input "true"
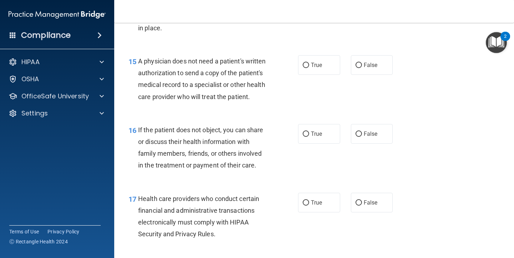
scroll to position [984, 0]
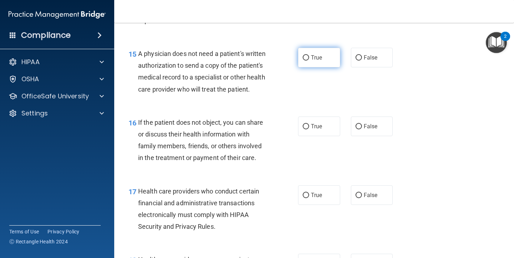
click at [312, 57] on label "True" at bounding box center [319, 58] width 42 height 20
click at [309, 57] on input "True" at bounding box center [305, 57] width 6 height 5
radio input "true"
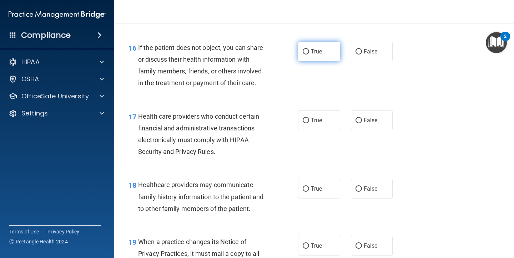
scroll to position [1063, 0]
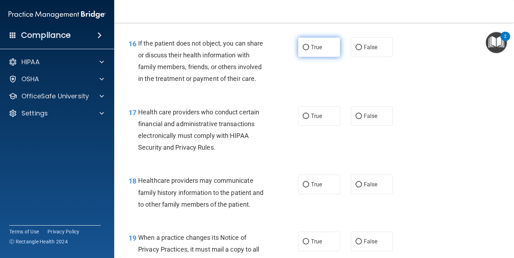
click at [324, 43] on label "True" at bounding box center [319, 47] width 42 height 20
click at [309, 45] on input "True" at bounding box center [305, 47] width 6 height 5
radio input "true"
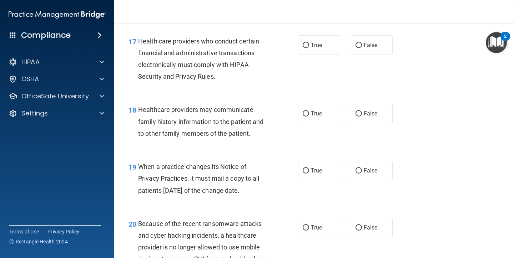
scroll to position [1135, 0]
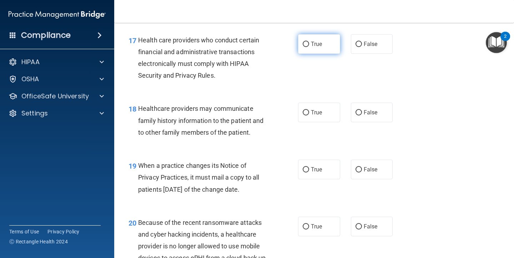
click at [314, 41] on span "True" at bounding box center [316, 44] width 11 height 7
click at [309, 42] on input "True" at bounding box center [305, 44] width 6 height 5
radio input "true"
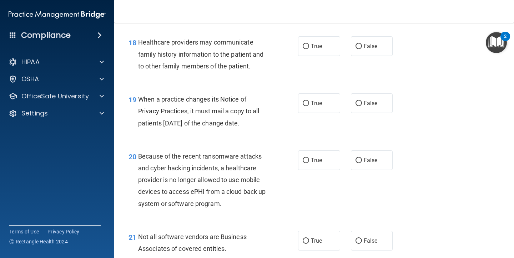
scroll to position [1200, 0]
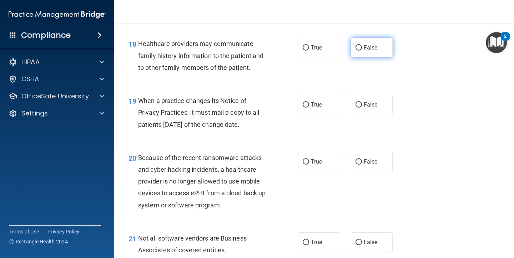
click at [369, 44] on span "False" at bounding box center [370, 47] width 14 height 7
click at [362, 45] on input "False" at bounding box center [358, 47] width 6 height 5
radio input "true"
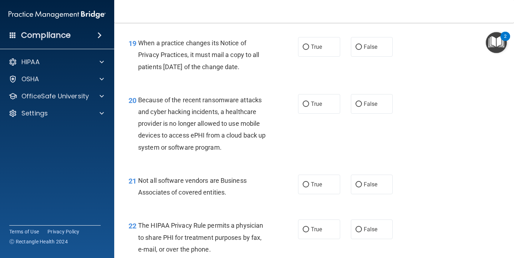
scroll to position [1259, 0]
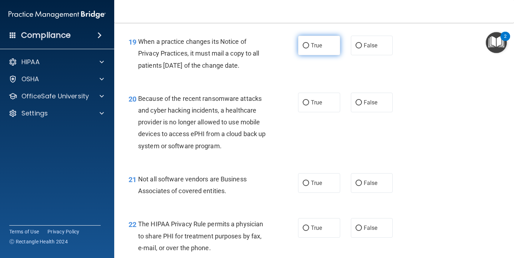
click at [315, 42] on span "True" at bounding box center [316, 45] width 11 height 7
click at [309, 43] on input "True" at bounding box center [305, 45] width 6 height 5
radio input "true"
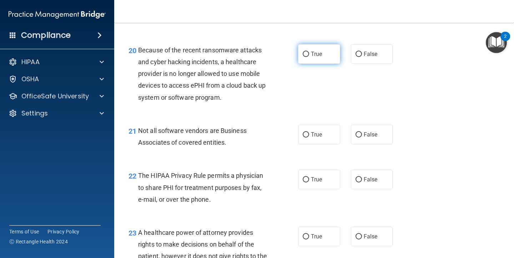
scroll to position [1310, 0]
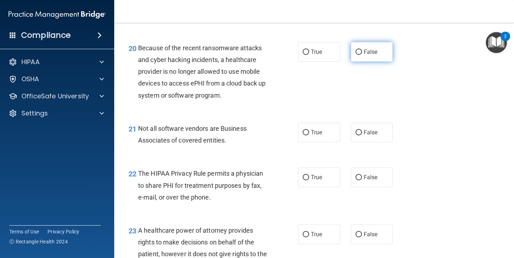
click at [373, 49] on span "False" at bounding box center [370, 52] width 14 height 7
click at [362, 50] on input "False" at bounding box center [358, 52] width 6 height 5
radio input "true"
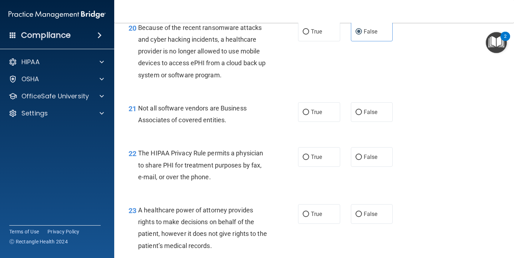
scroll to position [1341, 0]
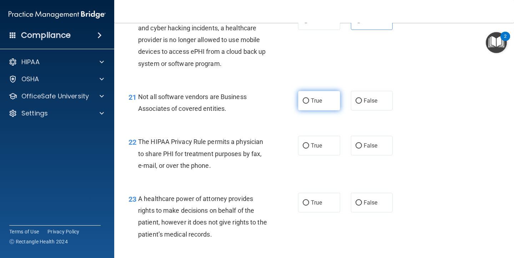
click at [320, 97] on span "True" at bounding box center [316, 100] width 11 height 7
click at [309, 98] on input "True" at bounding box center [305, 100] width 6 height 5
radio input "true"
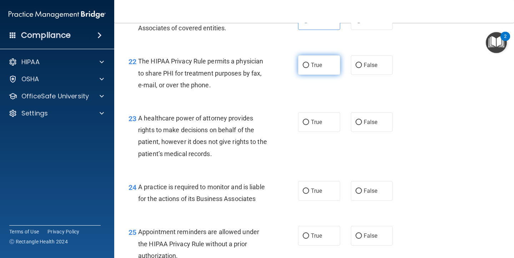
scroll to position [1432, 0]
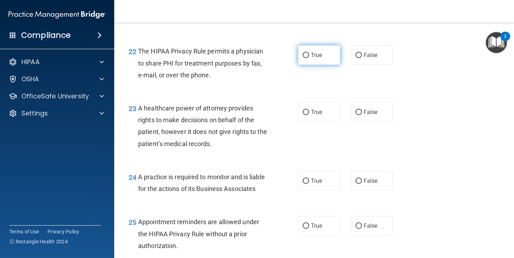
click at [315, 54] on label "True" at bounding box center [319, 55] width 42 height 20
click at [309, 54] on input "True" at bounding box center [305, 55] width 6 height 5
radio input "true"
click at [359, 53] on input "False" at bounding box center [358, 55] width 6 height 5
radio input "true"
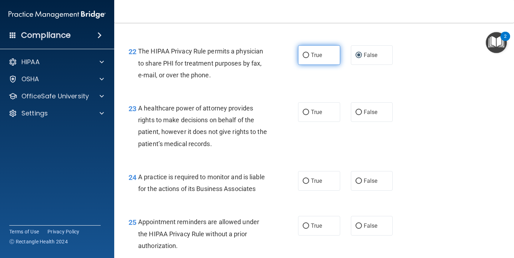
click at [332, 48] on label "True" at bounding box center [319, 55] width 42 height 20
click at [309, 53] on input "True" at bounding box center [305, 55] width 6 height 5
radio input "true"
click at [381, 48] on label "False" at bounding box center [372, 55] width 42 height 20
click at [362, 53] on input "False" at bounding box center [358, 55] width 6 height 5
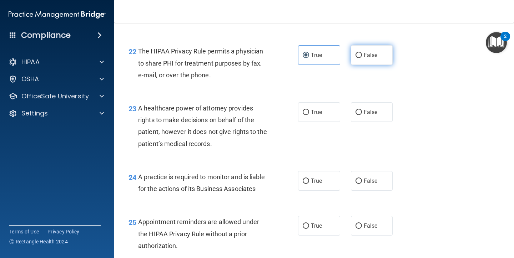
radio input "true"
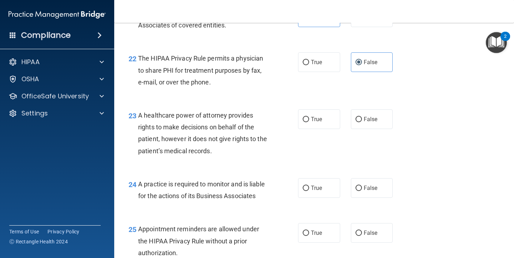
scroll to position [1408, 0]
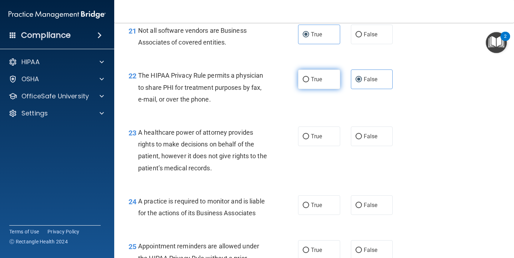
click at [326, 82] on label "True" at bounding box center [319, 80] width 42 height 20
click at [309, 82] on input "True" at bounding box center [305, 79] width 6 height 5
radio input "true"
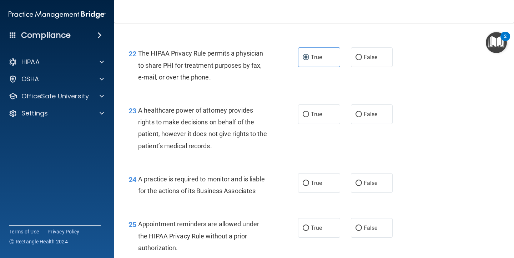
scroll to position [1432, 0]
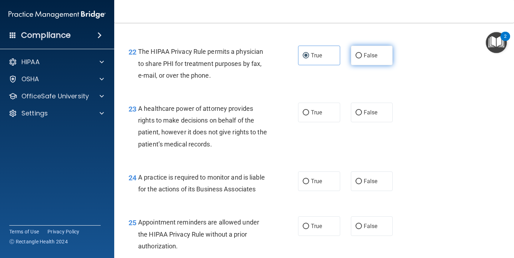
click at [379, 49] on label "False" at bounding box center [372, 56] width 42 height 20
click at [362, 53] on input "False" at bounding box center [358, 55] width 6 height 5
radio input "true"
click at [334, 50] on label "True" at bounding box center [319, 56] width 42 height 20
click at [309, 53] on input "True" at bounding box center [305, 55] width 6 height 5
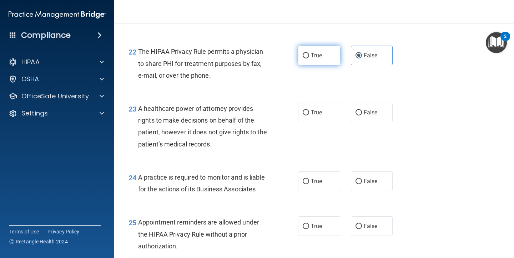
radio input "true"
radio input "false"
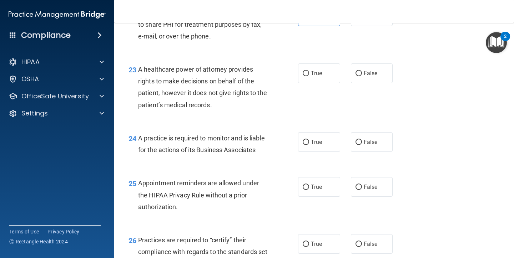
scroll to position [1481, 0]
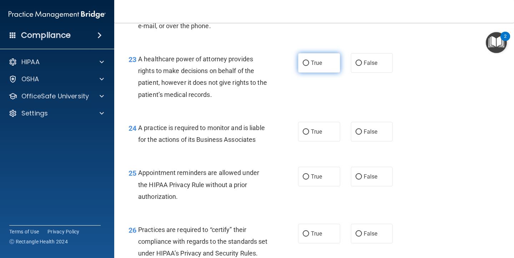
click at [319, 60] on span "True" at bounding box center [316, 63] width 11 height 7
click at [309, 61] on input "True" at bounding box center [305, 63] width 6 height 5
radio input "true"
click at [324, 55] on label "True" at bounding box center [319, 63] width 42 height 20
click at [309, 61] on input "True" at bounding box center [305, 63] width 6 height 5
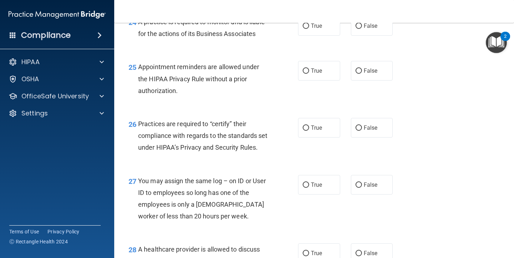
scroll to position [1599, 0]
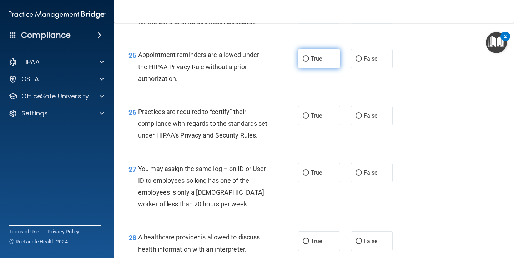
click at [322, 55] on span "True" at bounding box center [316, 58] width 11 height 7
click at [309, 56] on input "True" at bounding box center [305, 58] width 6 height 5
radio input "true"
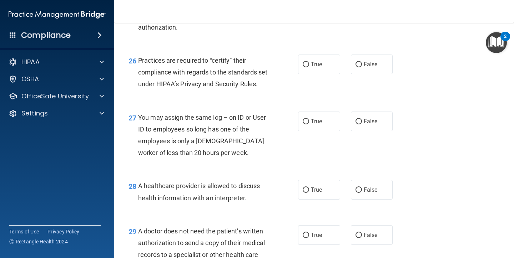
scroll to position [1655, 0]
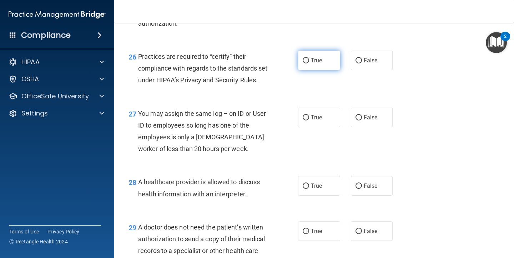
click at [324, 57] on label "True" at bounding box center [319, 61] width 42 height 20
click at [309, 58] on input "True" at bounding box center [305, 60] width 6 height 5
radio input "true"
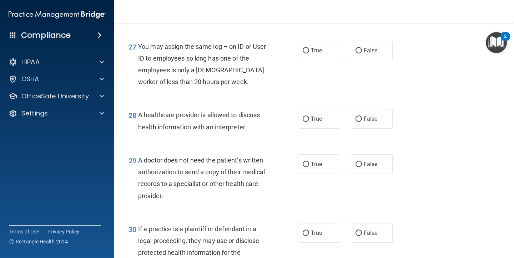
scroll to position [1723, 0]
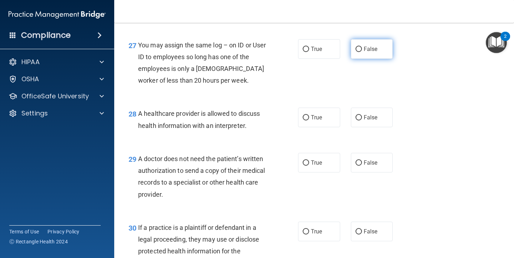
click at [363, 57] on label "False" at bounding box center [372, 49] width 42 height 20
click at [362, 52] on input "False" at bounding box center [358, 49] width 6 height 5
radio input "true"
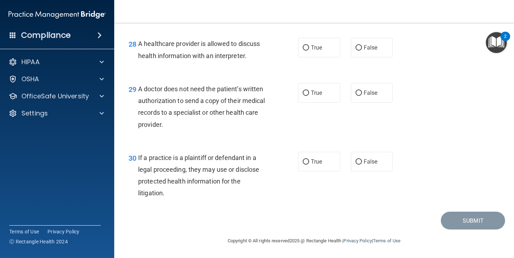
scroll to position [1796, 0]
click at [304, 54] on label "True" at bounding box center [319, 48] width 42 height 20
click at [304, 51] on input "True" at bounding box center [305, 47] width 6 height 5
radio input "true"
click at [316, 96] on span "True" at bounding box center [316, 93] width 11 height 7
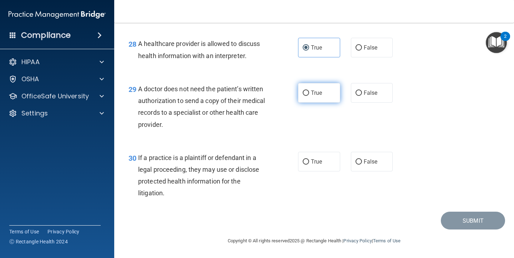
click at [309, 96] on input "True" at bounding box center [305, 93] width 6 height 5
radio input "true"
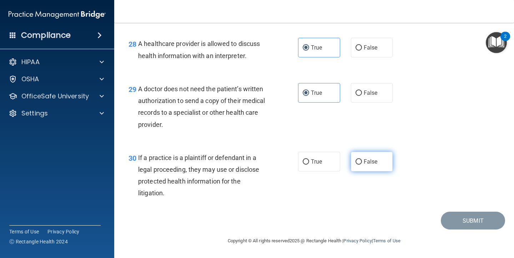
click at [362, 162] on label "False" at bounding box center [372, 162] width 42 height 20
click at [362, 162] on input "False" at bounding box center [358, 161] width 6 height 5
radio input "true"
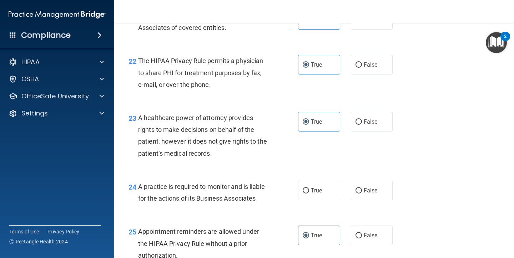
scroll to position [1420, 0]
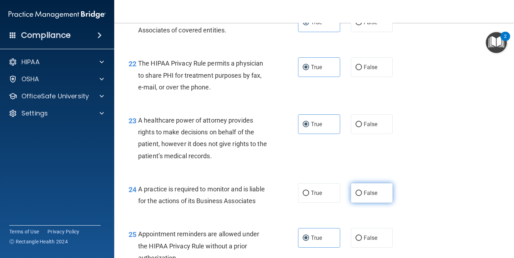
click at [368, 190] on span "False" at bounding box center [370, 193] width 14 height 7
click at [362, 191] on input "False" at bounding box center [358, 193] width 6 height 5
radio input "true"
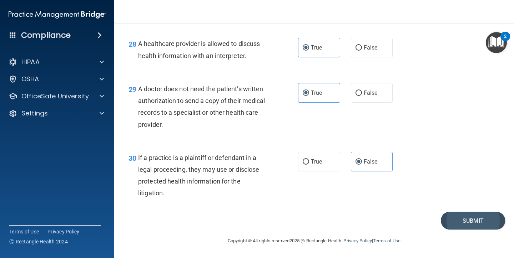
scroll to position [1796, 0]
click at [458, 224] on button "Submit" at bounding box center [472, 221] width 64 height 18
click at [448, 220] on button "Submit" at bounding box center [472, 221] width 64 height 18
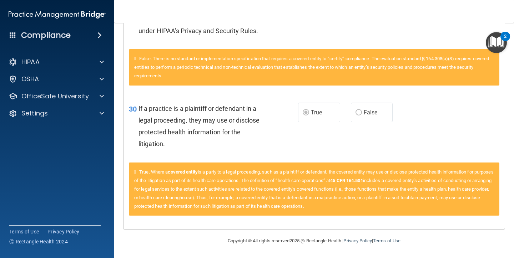
scroll to position [1124, 0]
